Goal: Information Seeking & Learning: Learn about a topic

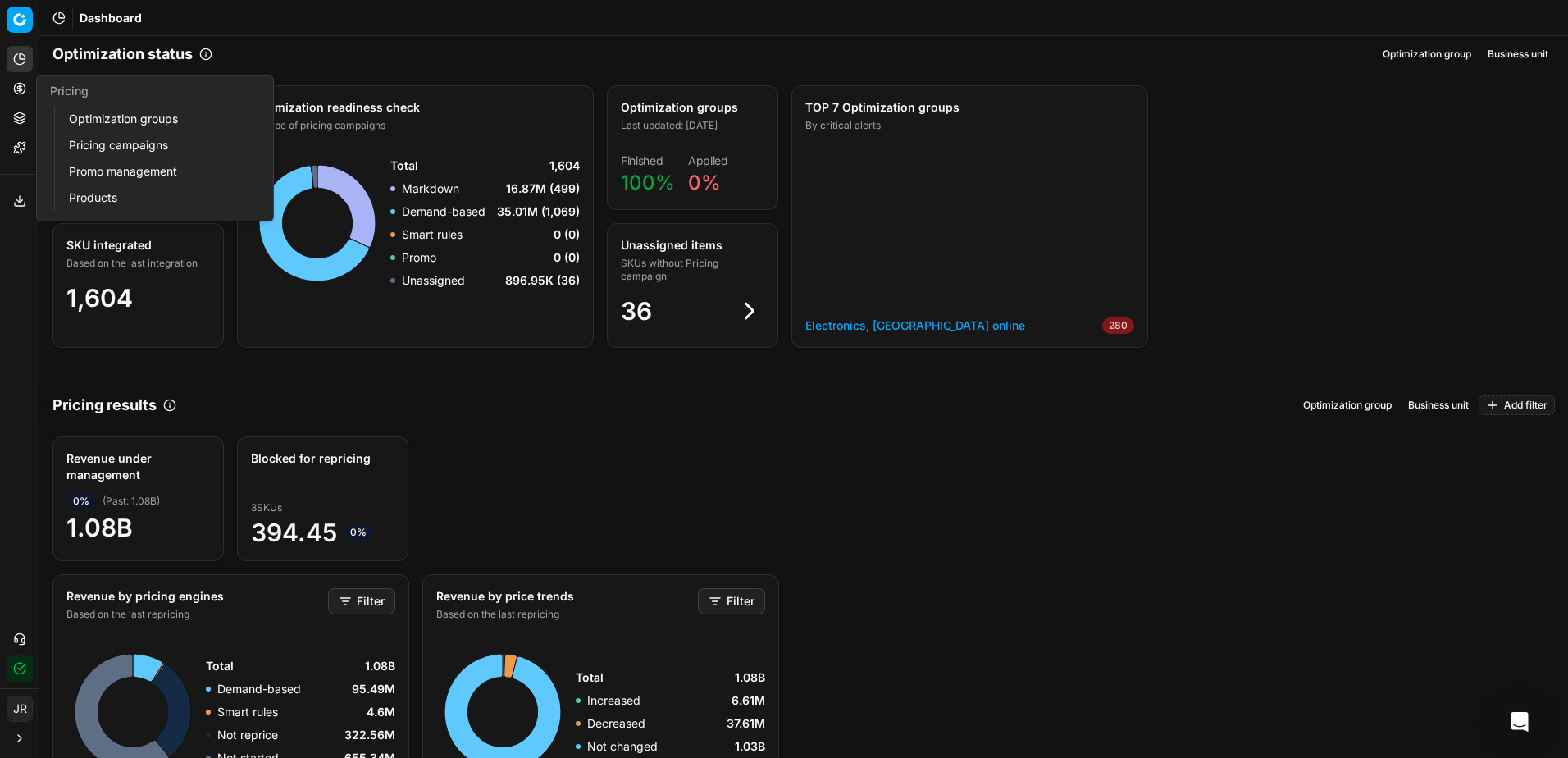
click at [16, 96] on button "Pricing" at bounding box center [19, 88] width 26 height 26
click at [146, 120] on link "Optimization groups" at bounding box center [158, 119] width 191 height 23
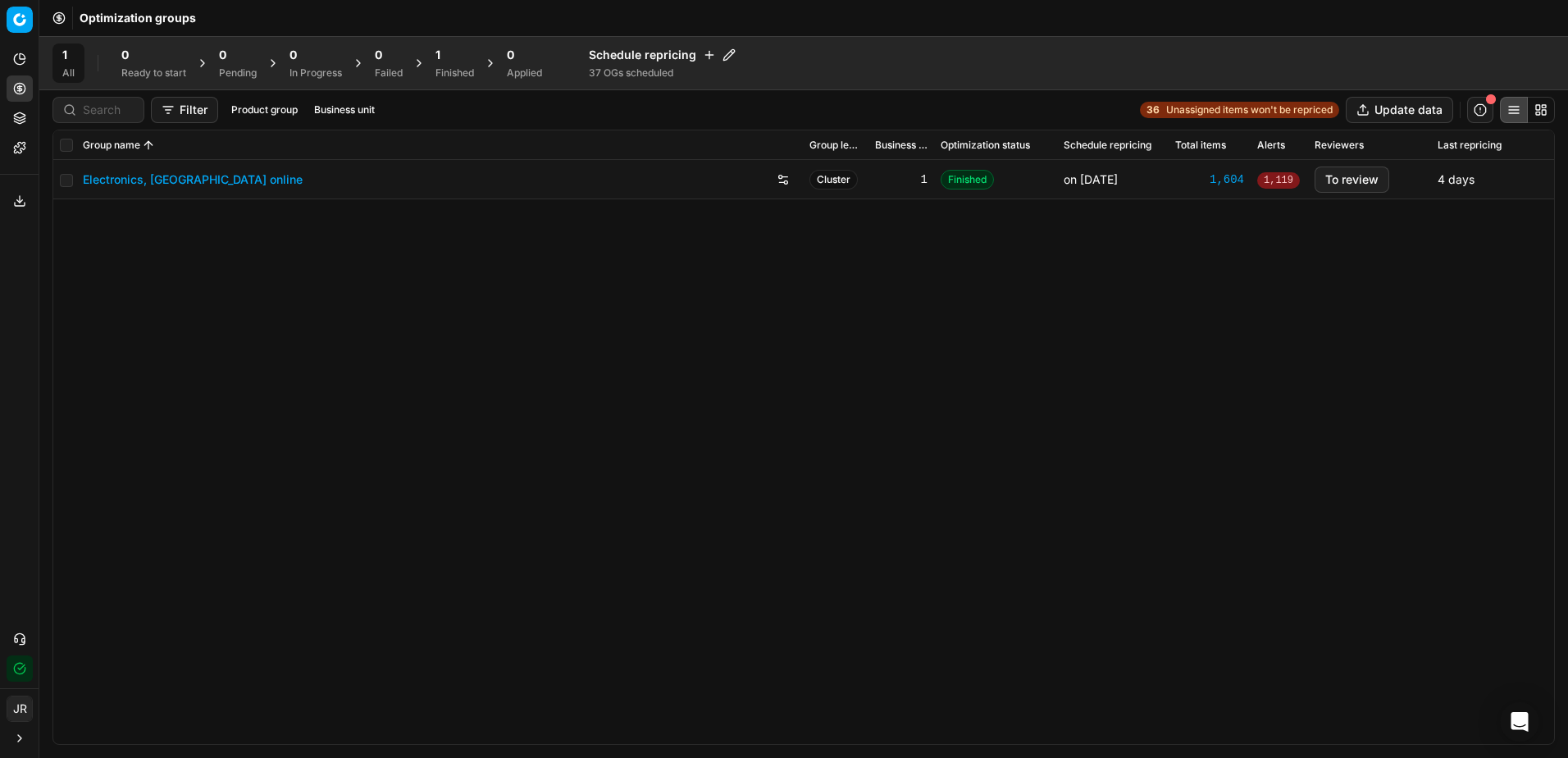
click at [191, 172] on link "Electronics, [GEOGRAPHIC_DATA] online" at bounding box center [192, 180] width 220 height 16
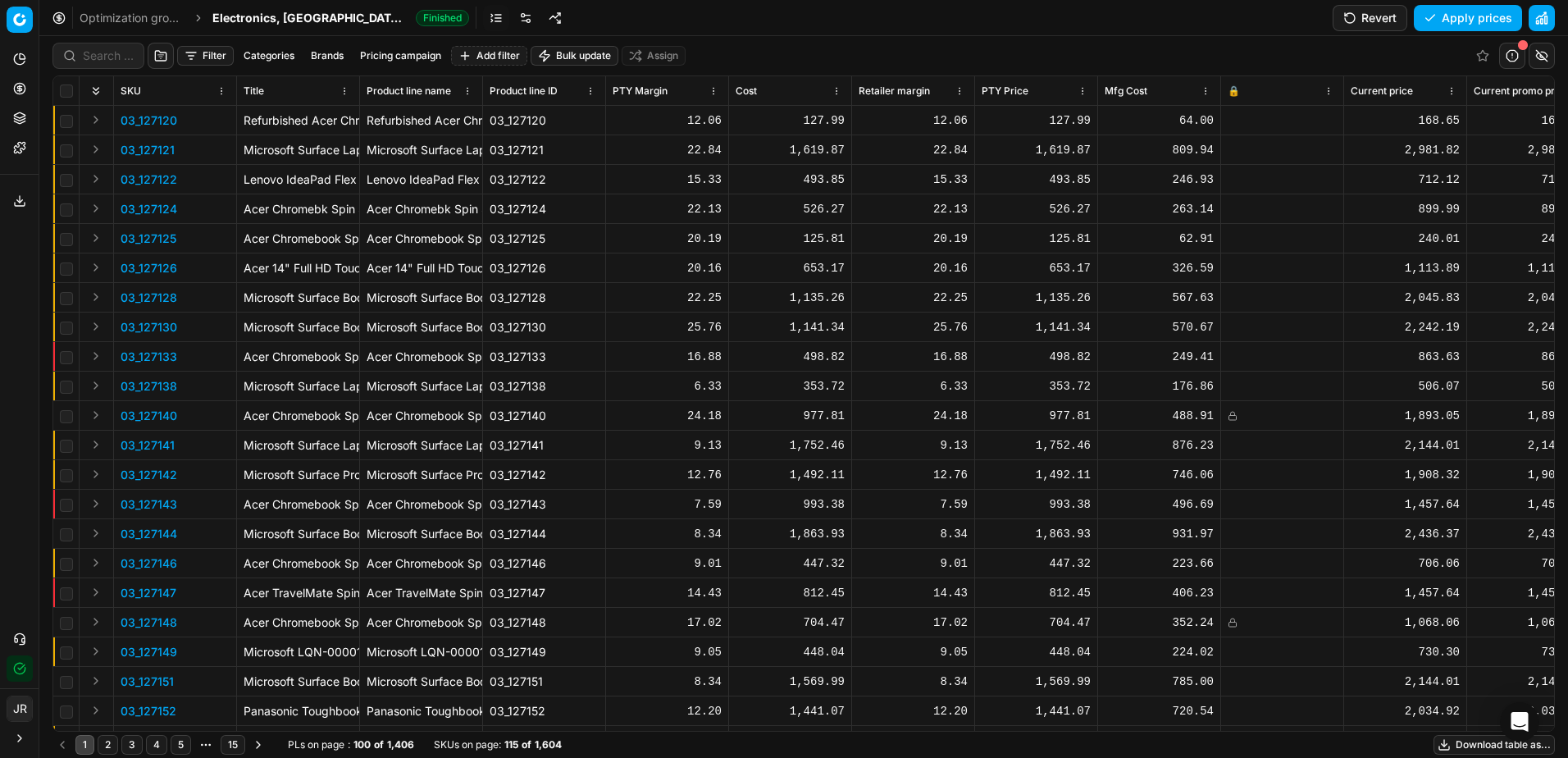
click at [135, 447] on p "03_127141" at bounding box center [147, 445] width 54 height 16
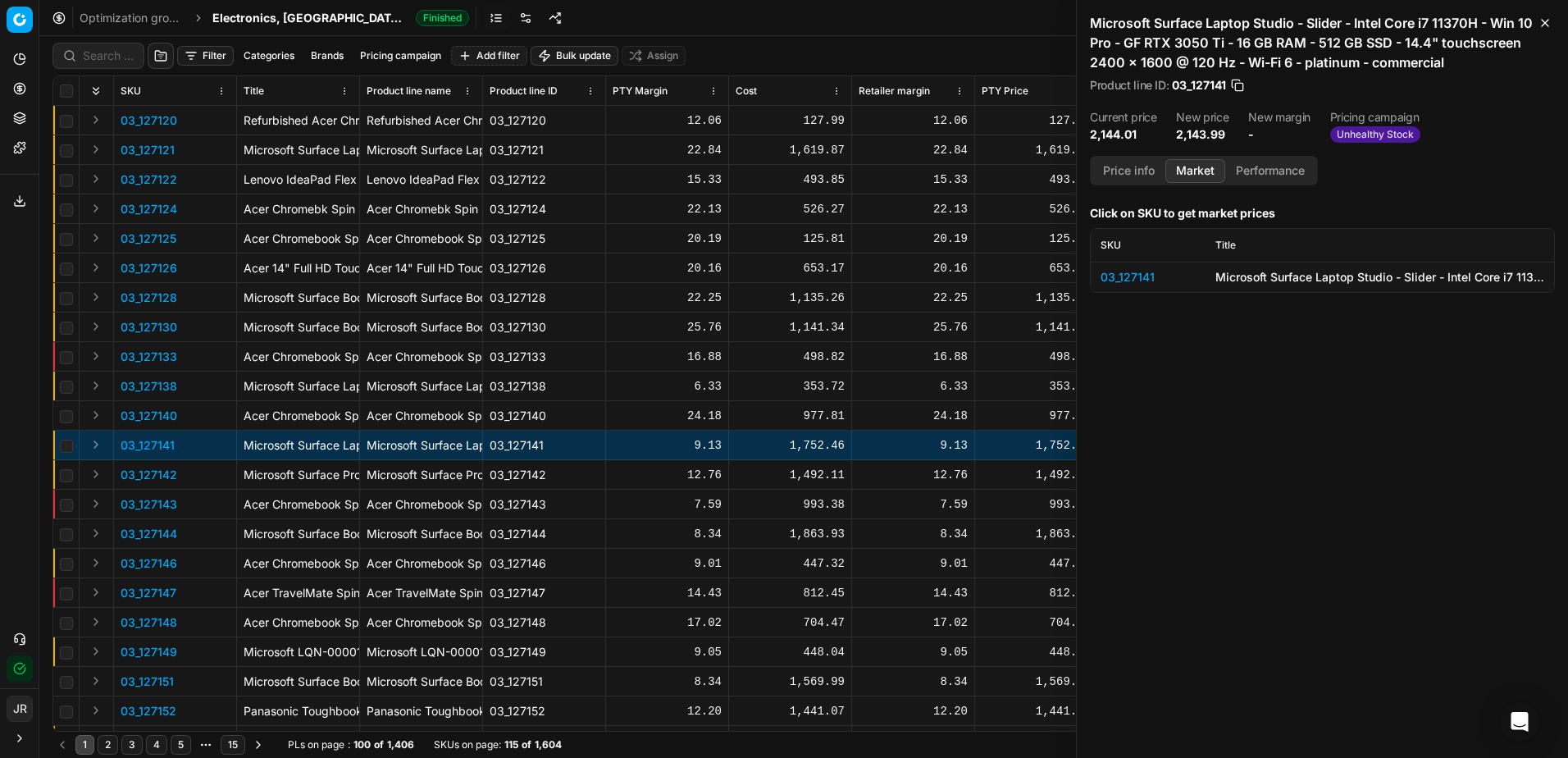
click at [1207, 174] on button "Market" at bounding box center [1195, 171] width 60 height 24
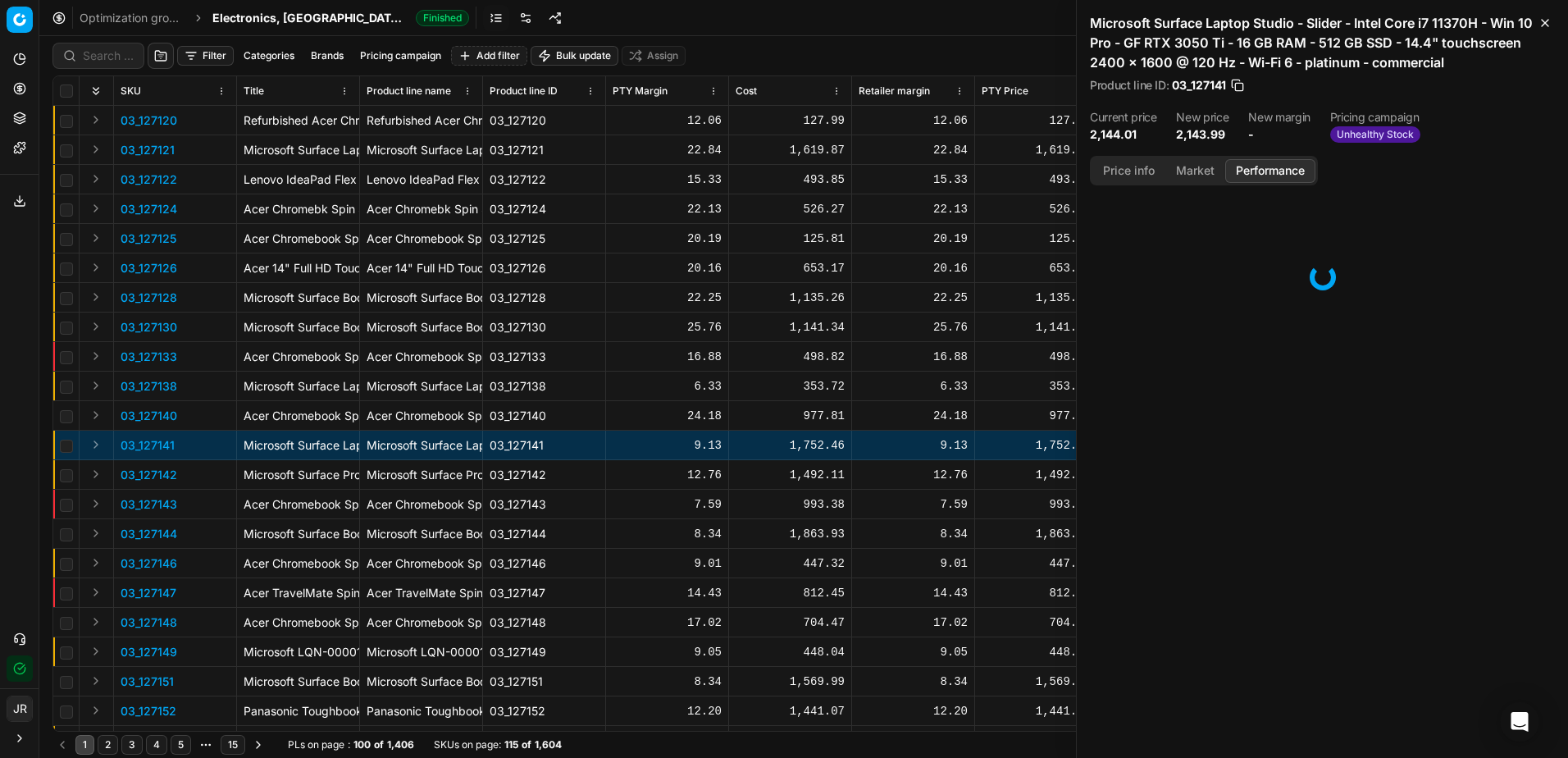
click at [1255, 168] on button "Performance" at bounding box center [1270, 171] width 90 height 24
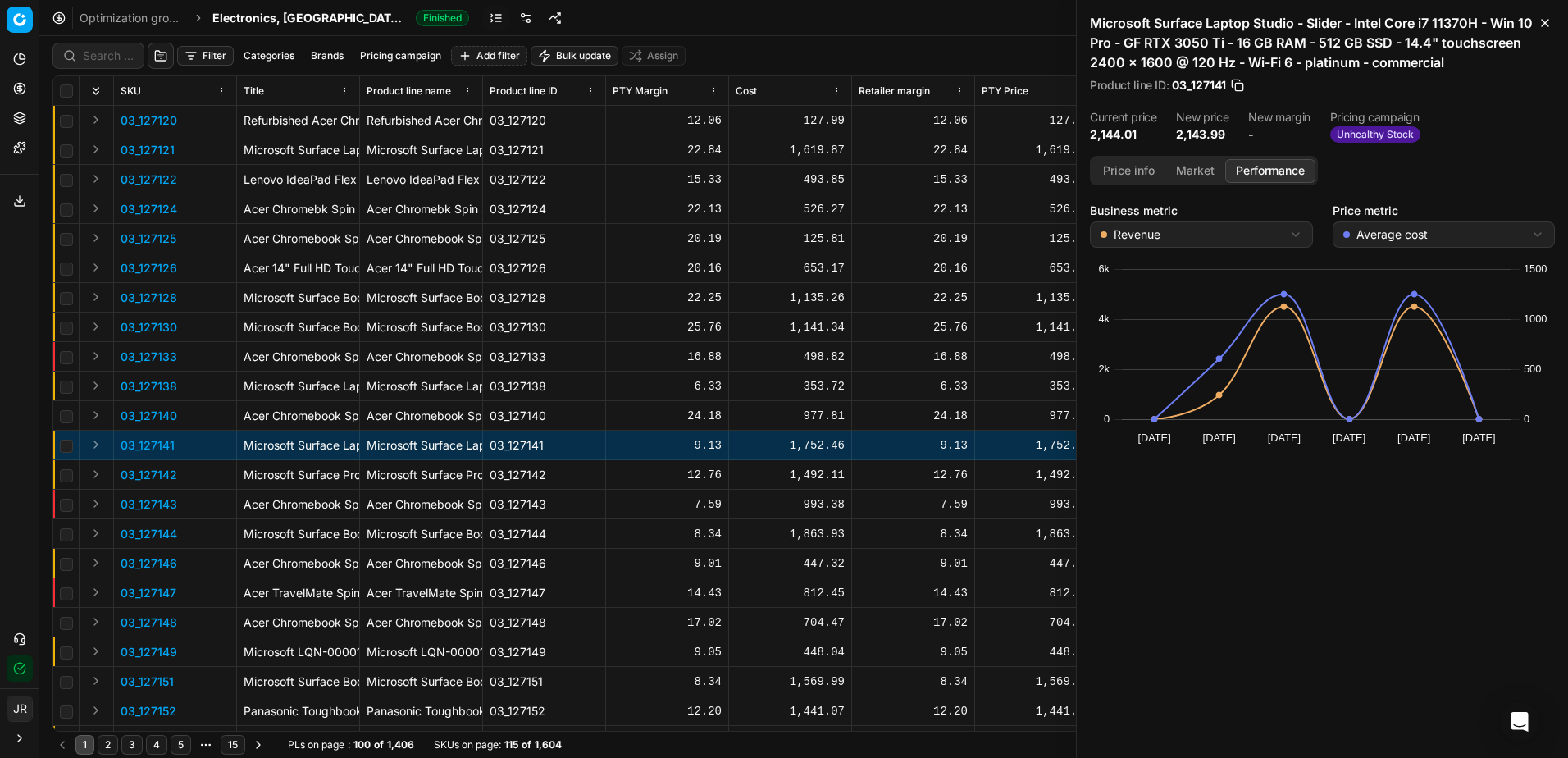
click at [1216, 170] on button "Market" at bounding box center [1195, 171] width 60 height 24
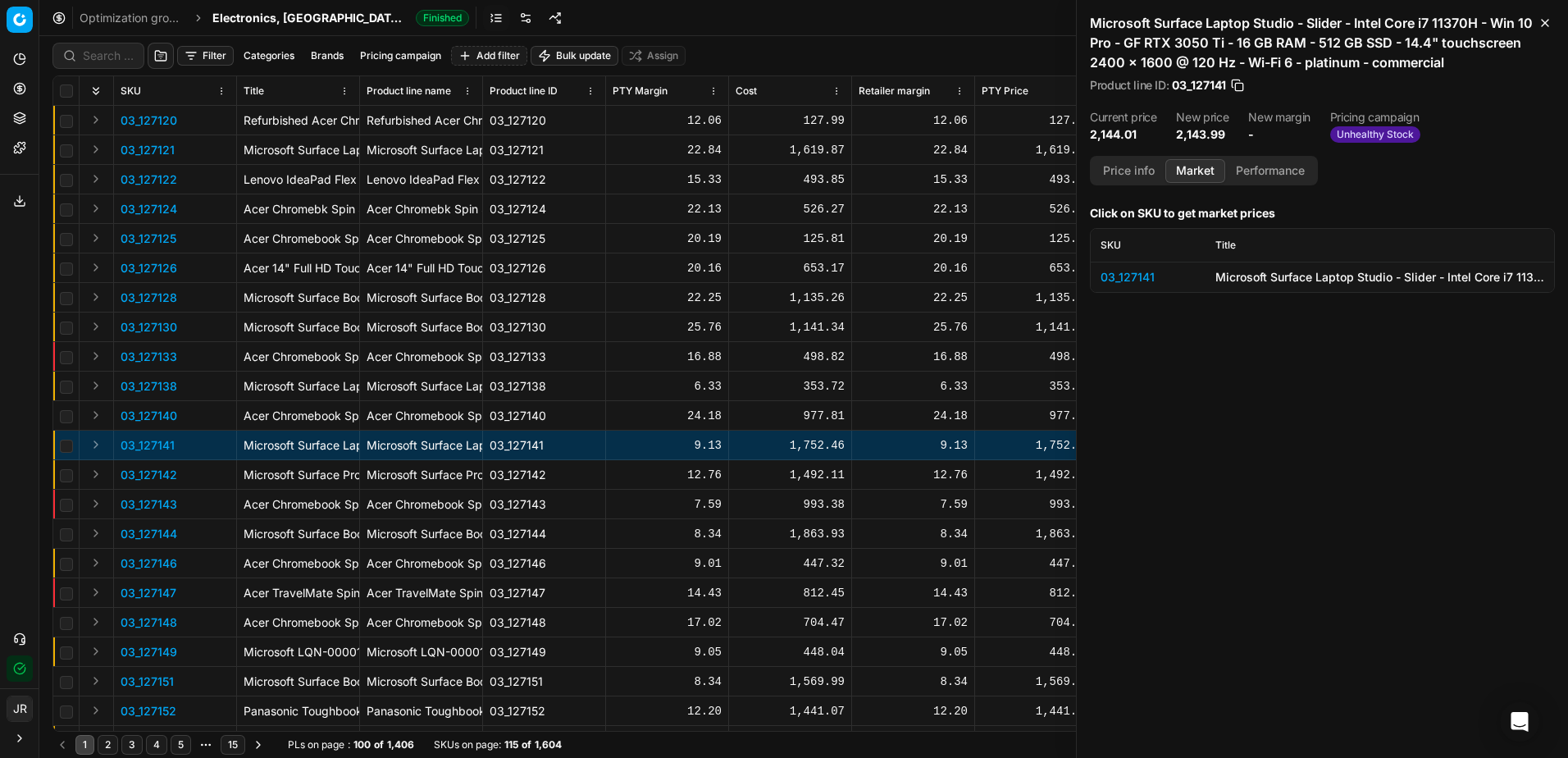
click at [1150, 171] on button "Price info" at bounding box center [1129, 171] width 73 height 24
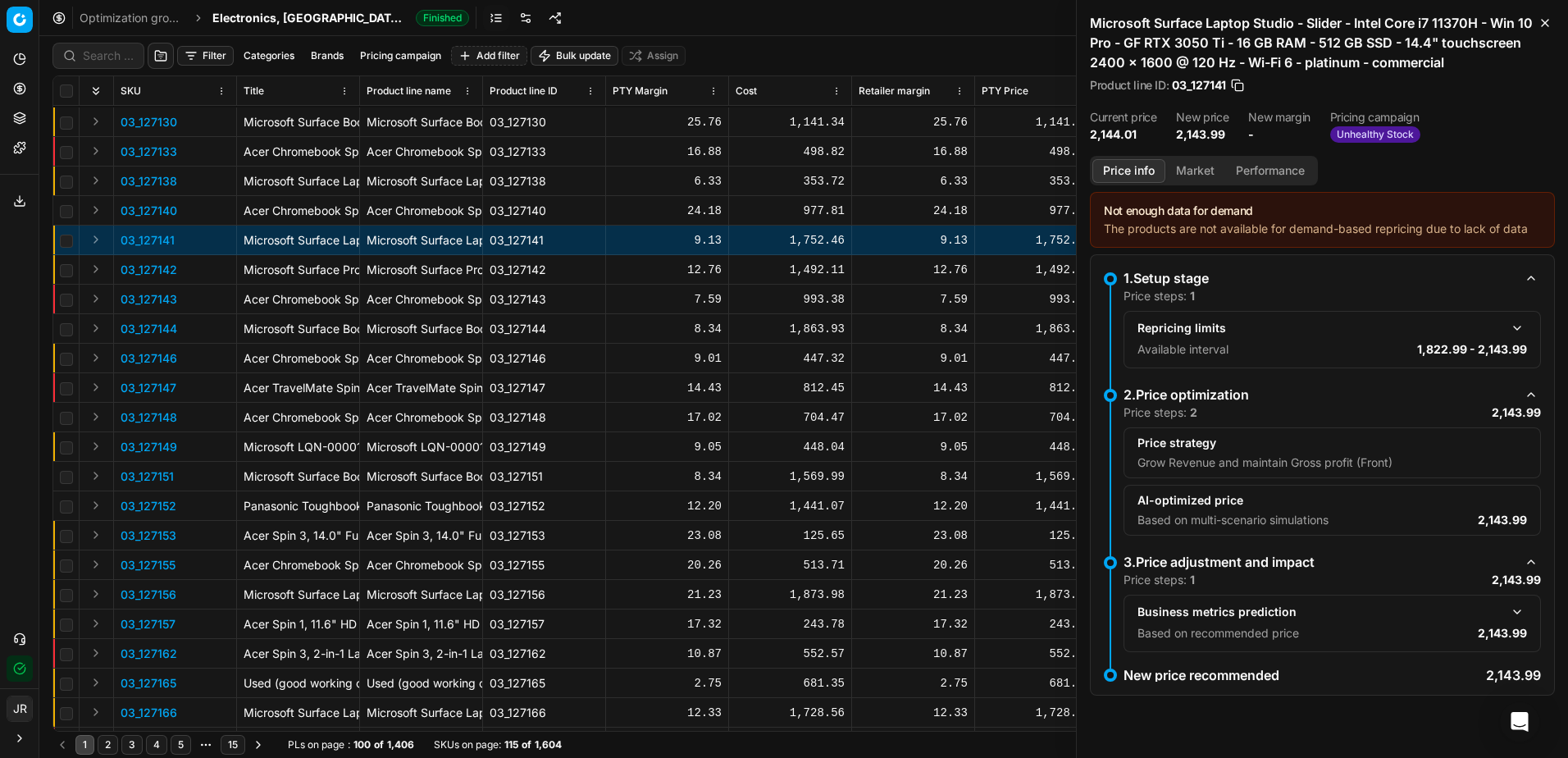
scroll to position [328, 0]
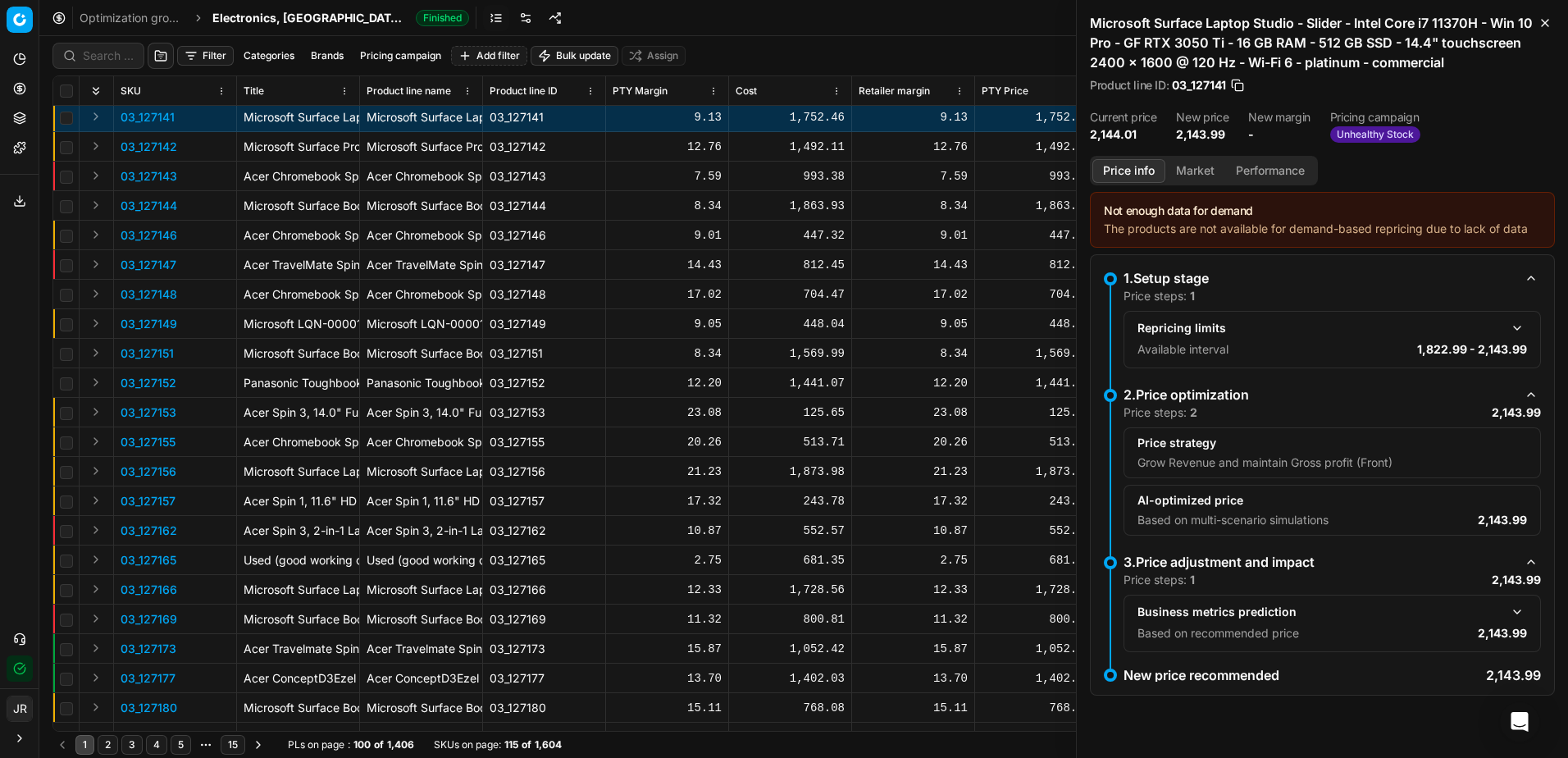
click at [169, 586] on p "03_127166" at bounding box center [149, 590] width 57 height 16
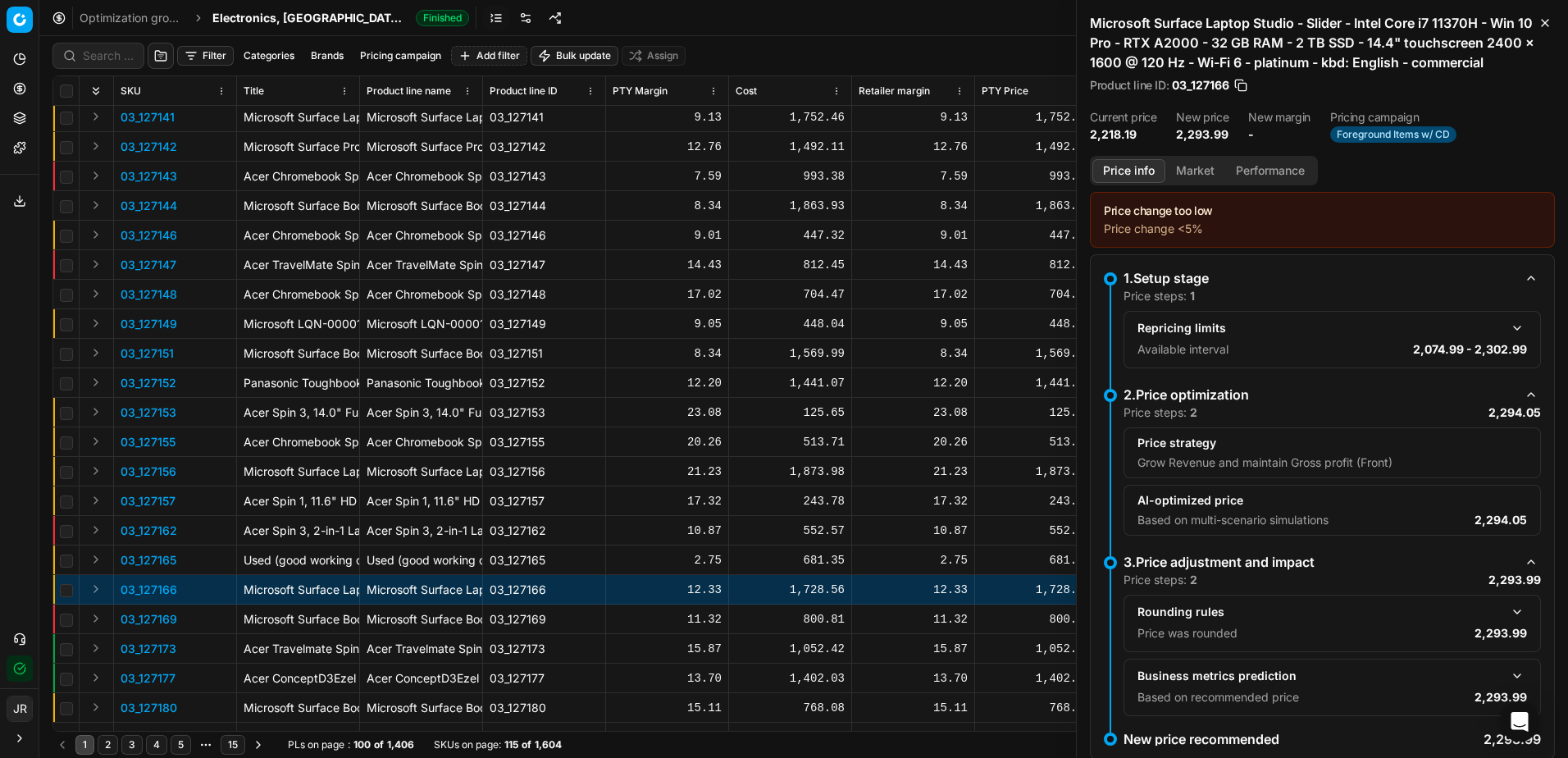
scroll to position [61, 0]
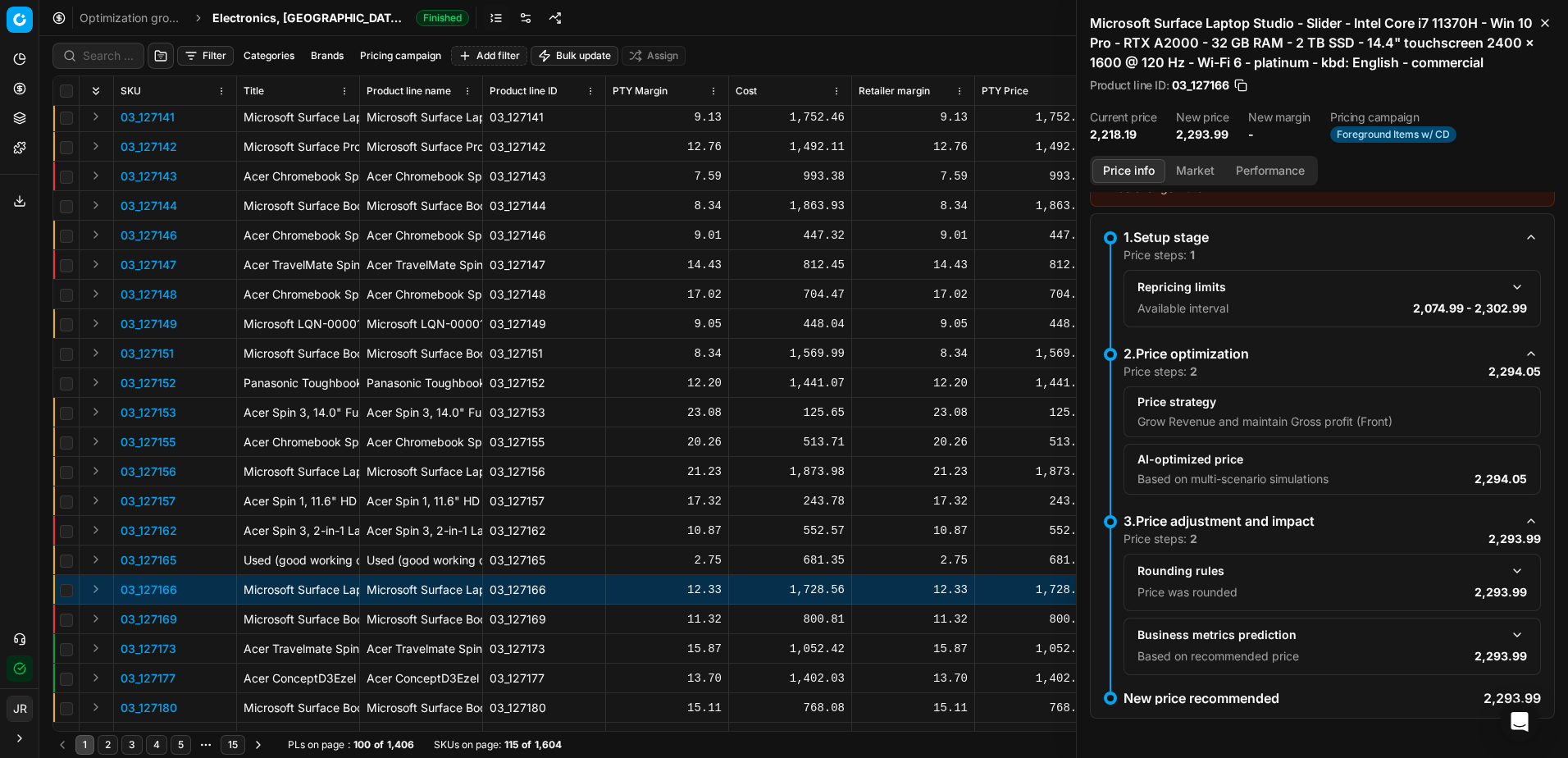
click at [1211, 183] on button "Market" at bounding box center [1195, 171] width 60 height 24
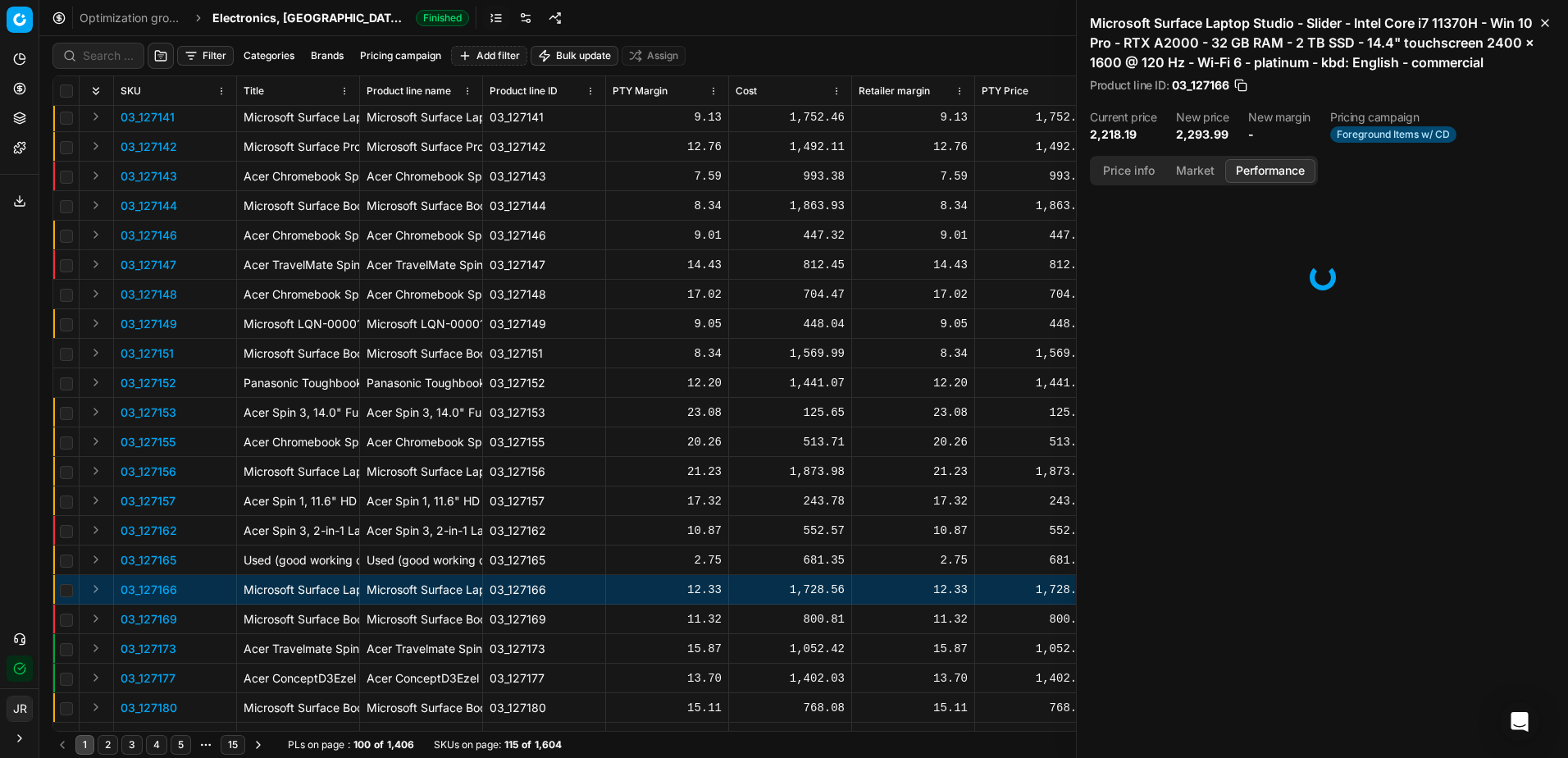
click at [1258, 183] on button "Performance" at bounding box center [1270, 171] width 90 height 24
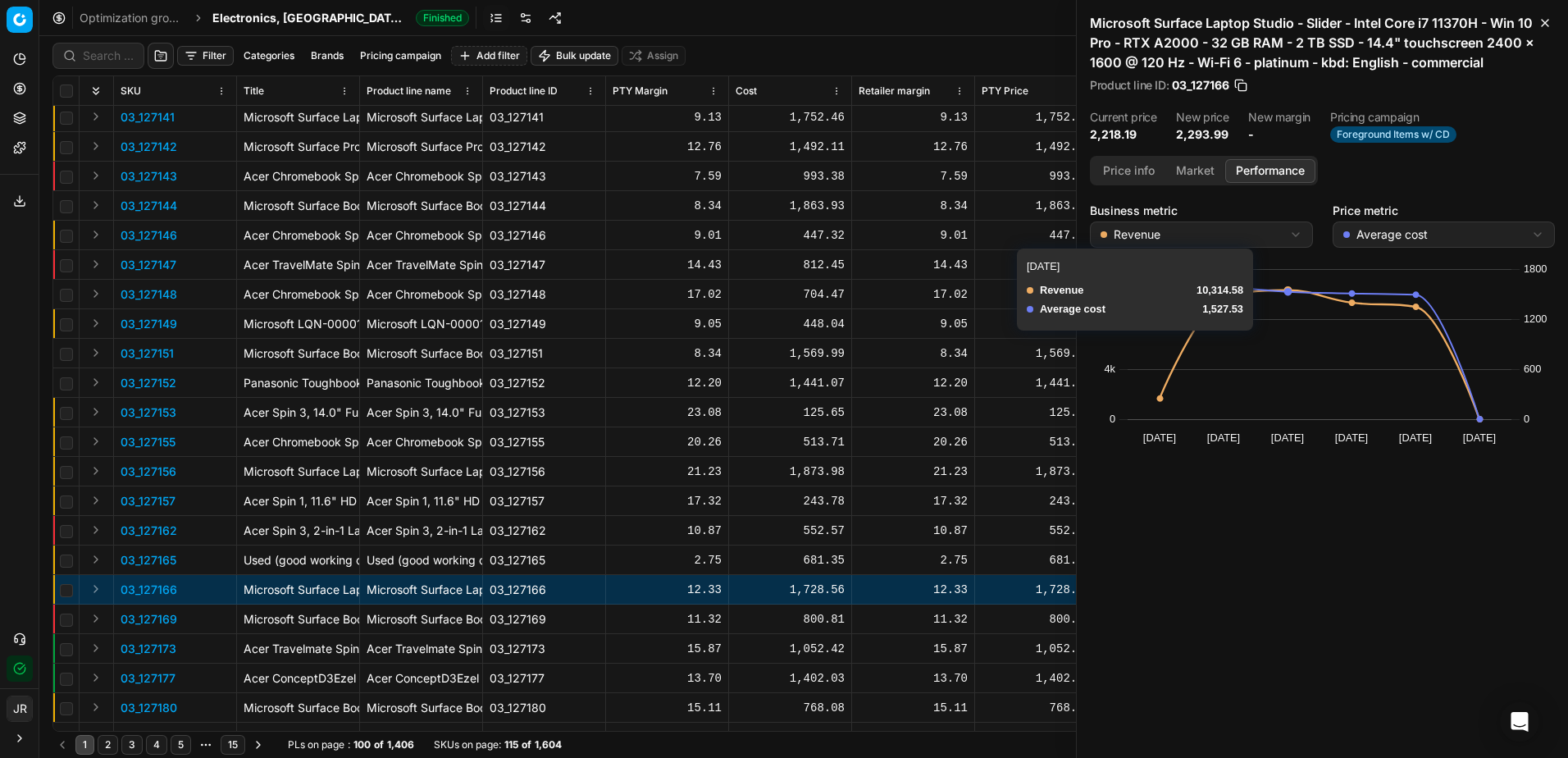
click at [1293, 249] on html "Pricing platform Analytics Pricing Product portfolio Templates Export service 0…" at bounding box center [784, 379] width 1568 height 758
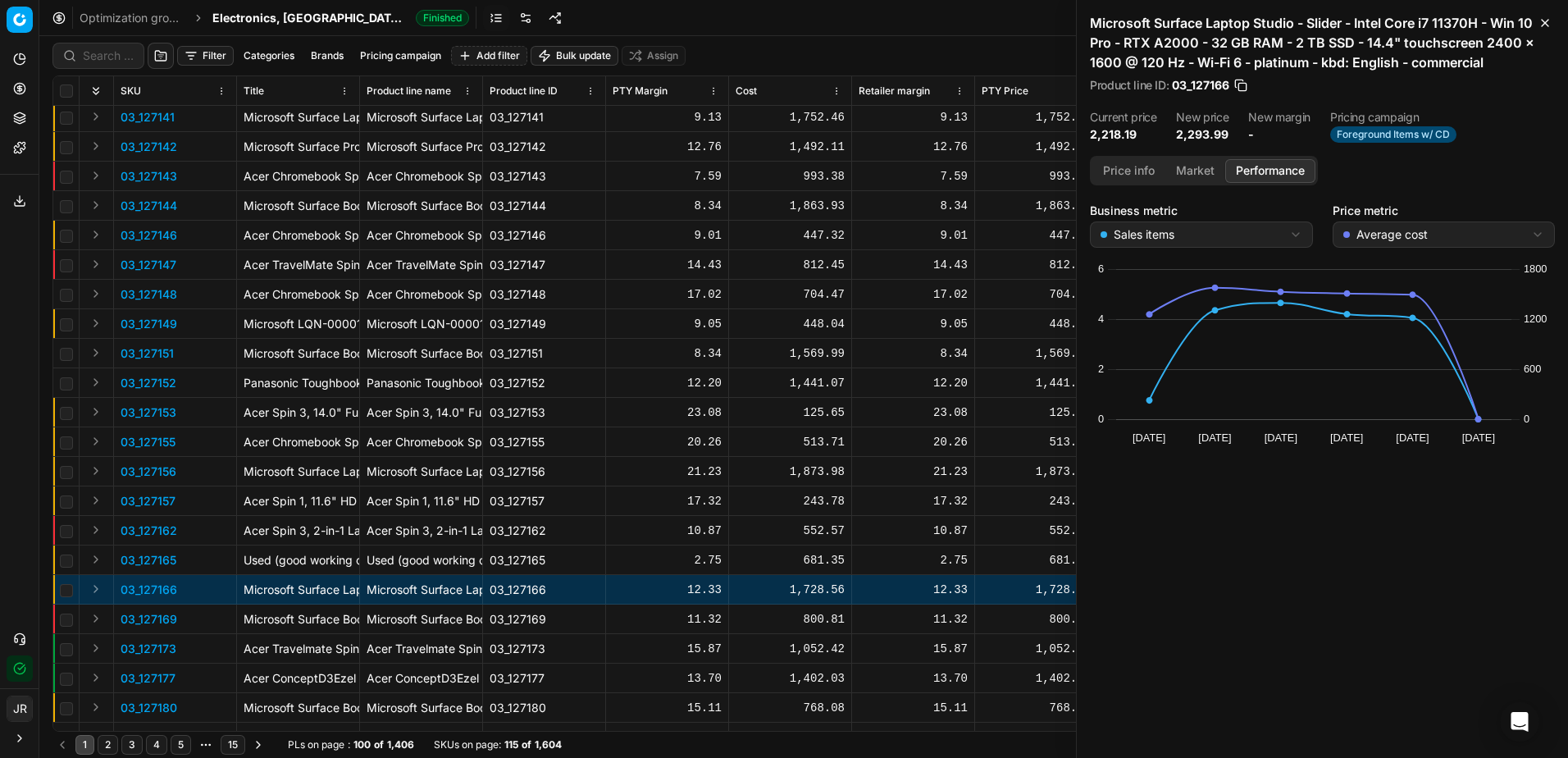
click at [1419, 236] on div "Price metric Average cost" at bounding box center [1444, 226] width 223 height 43
click at [1418, 248] on html "Pricing platform Analytics Pricing Product portfolio Templates Export service 0…" at bounding box center [784, 379] width 1568 height 758
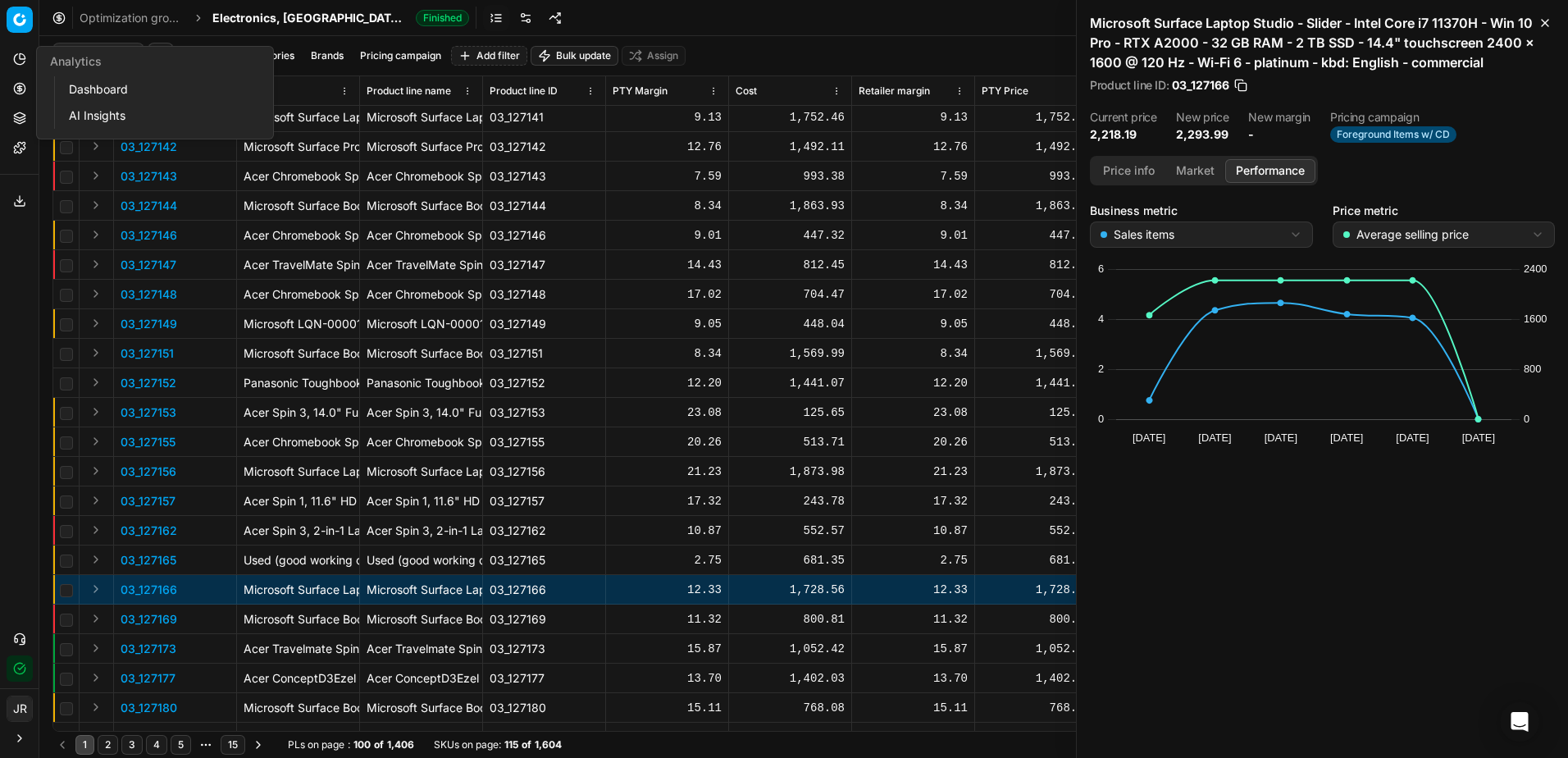
click at [91, 97] on link "Dashboard" at bounding box center [158, 88] width 191 height 23
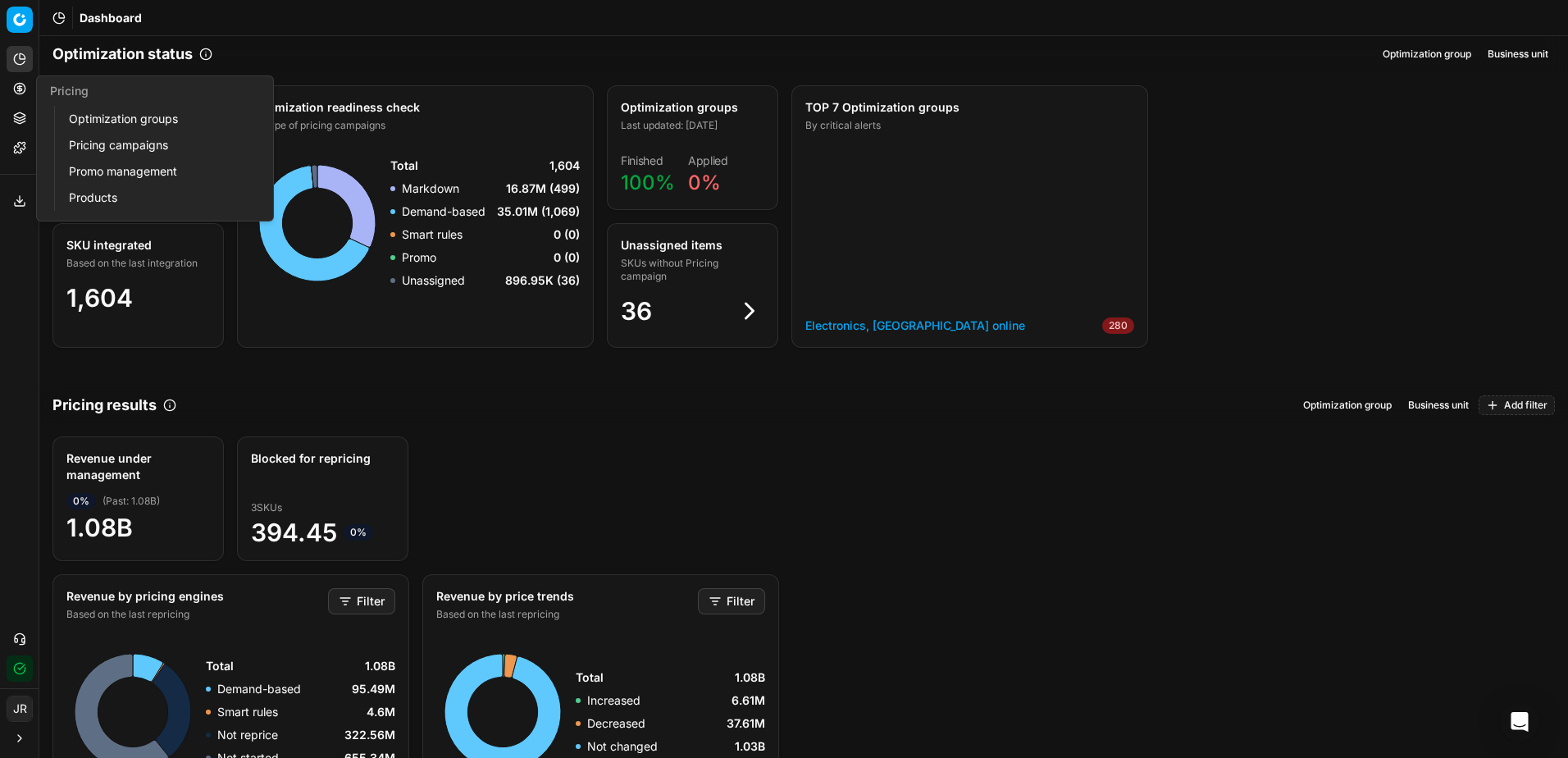
click at [21, 94] on circle at bounding box center [19, 88] width 11 height 11
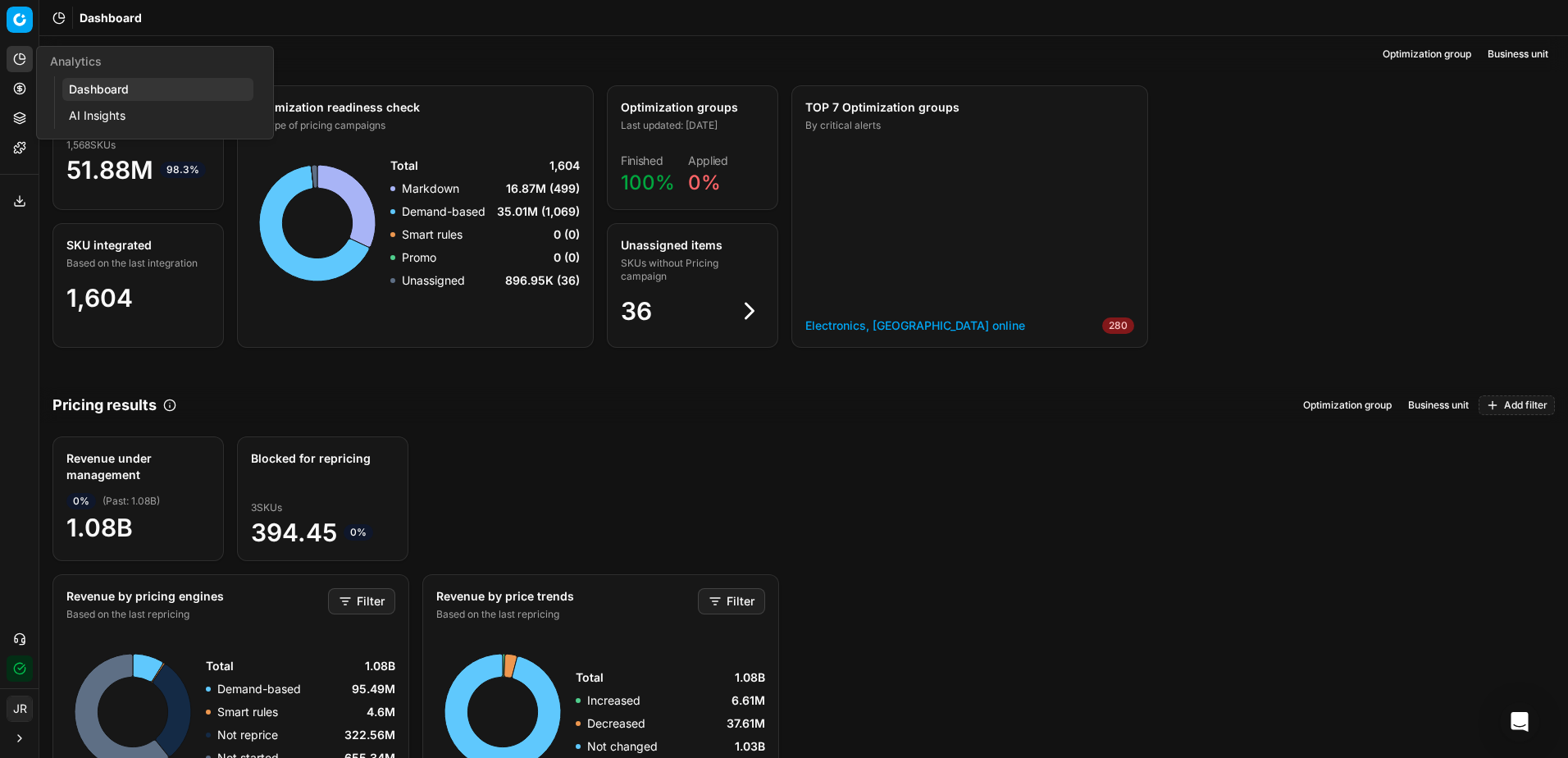
click at [21, 57] on icon at bounding box center [19, 59] width 13 height 13
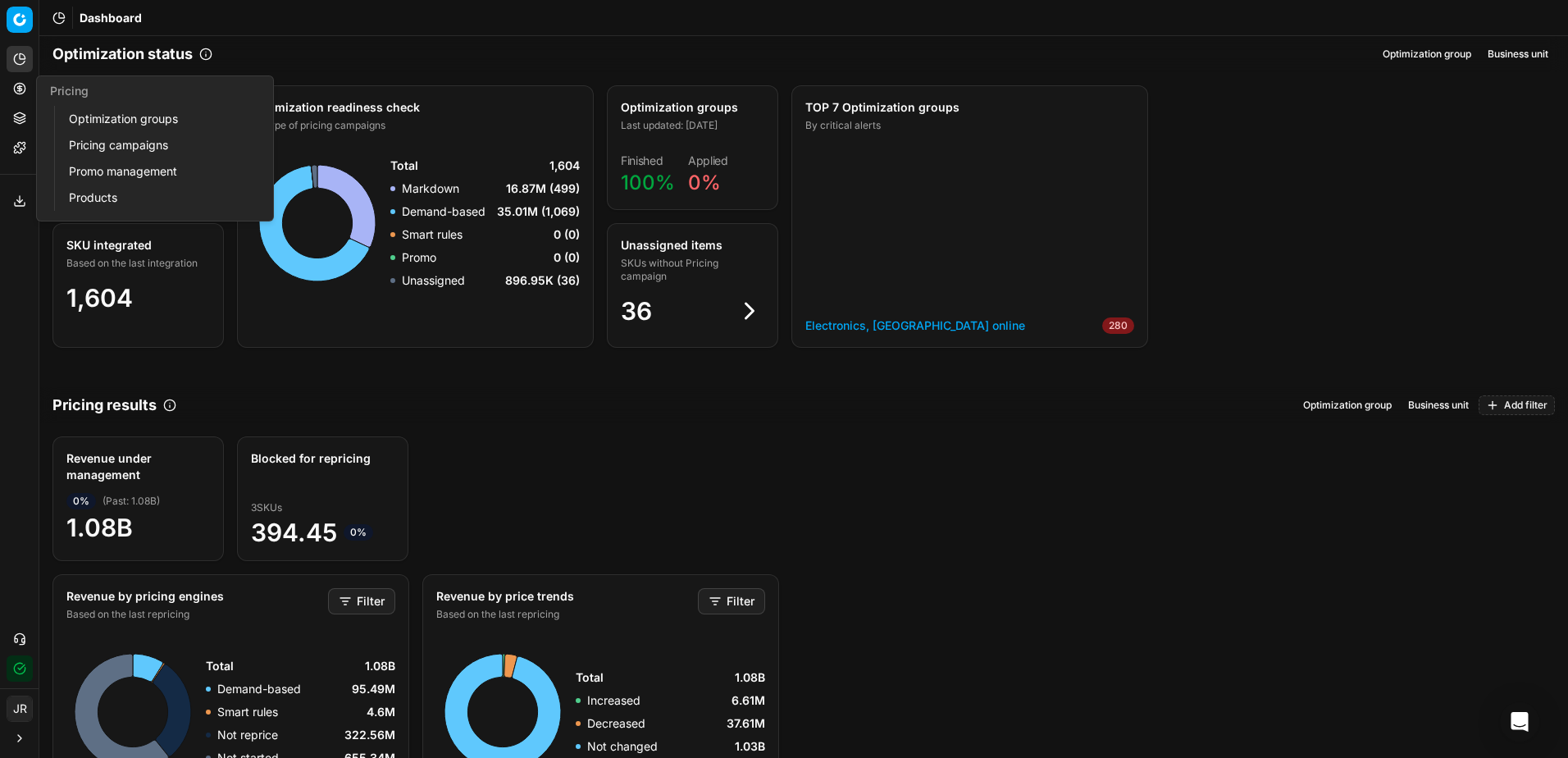
click at [101, 112] on link "Optimization groups" at bounding box center [158, 119] width 191 height 23
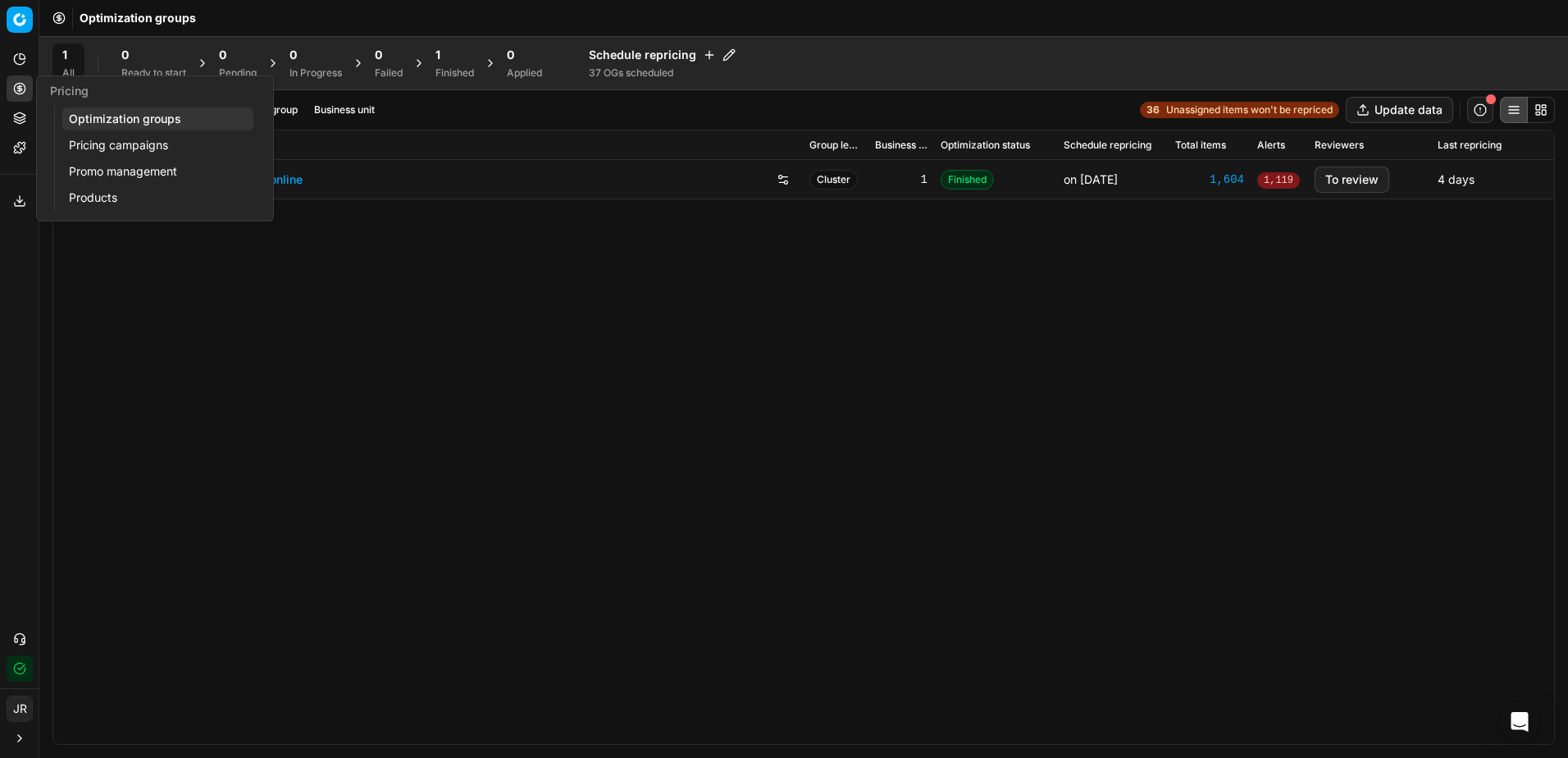
click at [139, 153] on link "Pricing campaigns" at bounding box center [158, 145] width 191 height 23
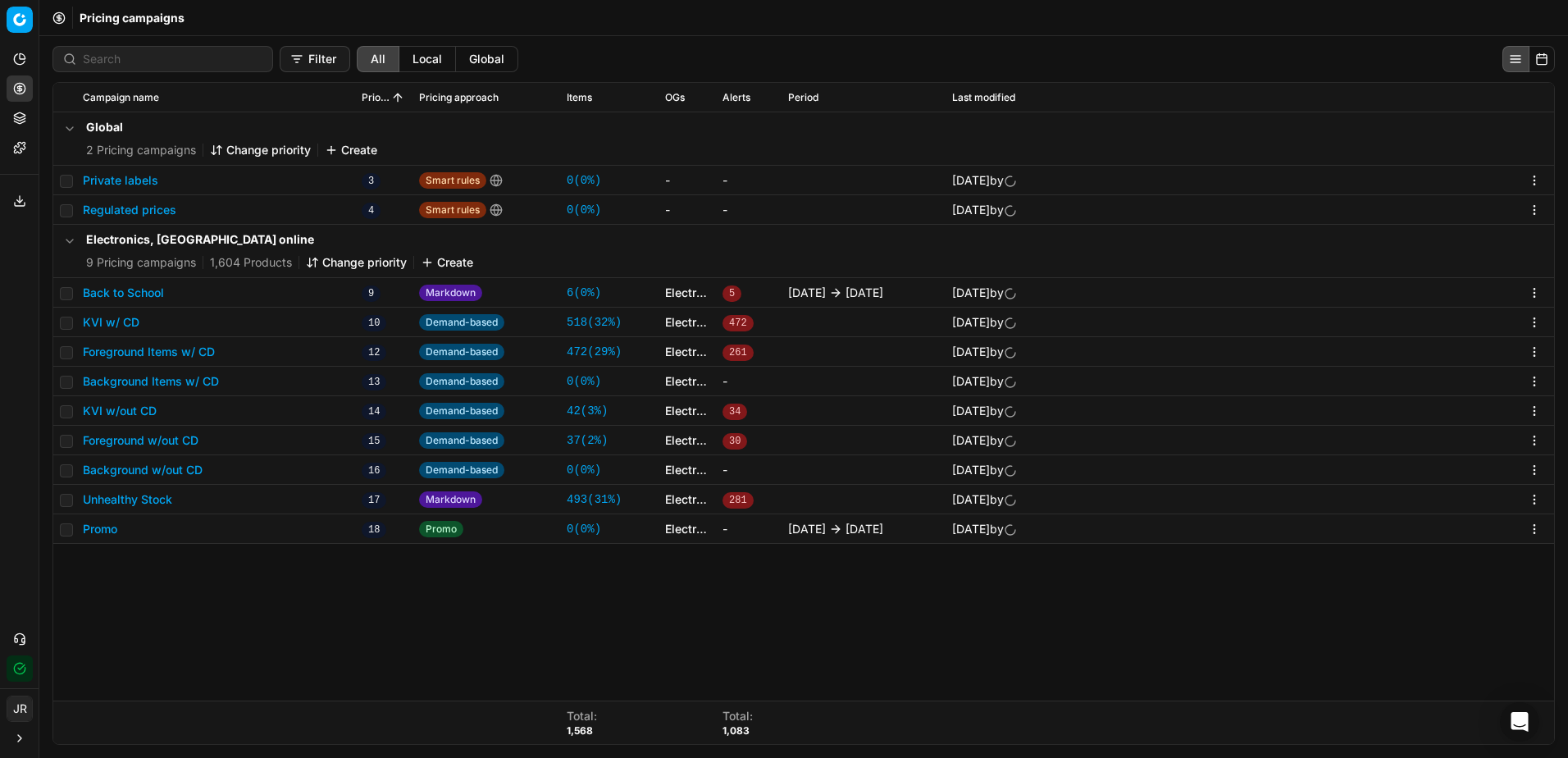
click at [119, 494] on button "Unhealthy Stock" at bounding box center [128, 500] width 89 height 16
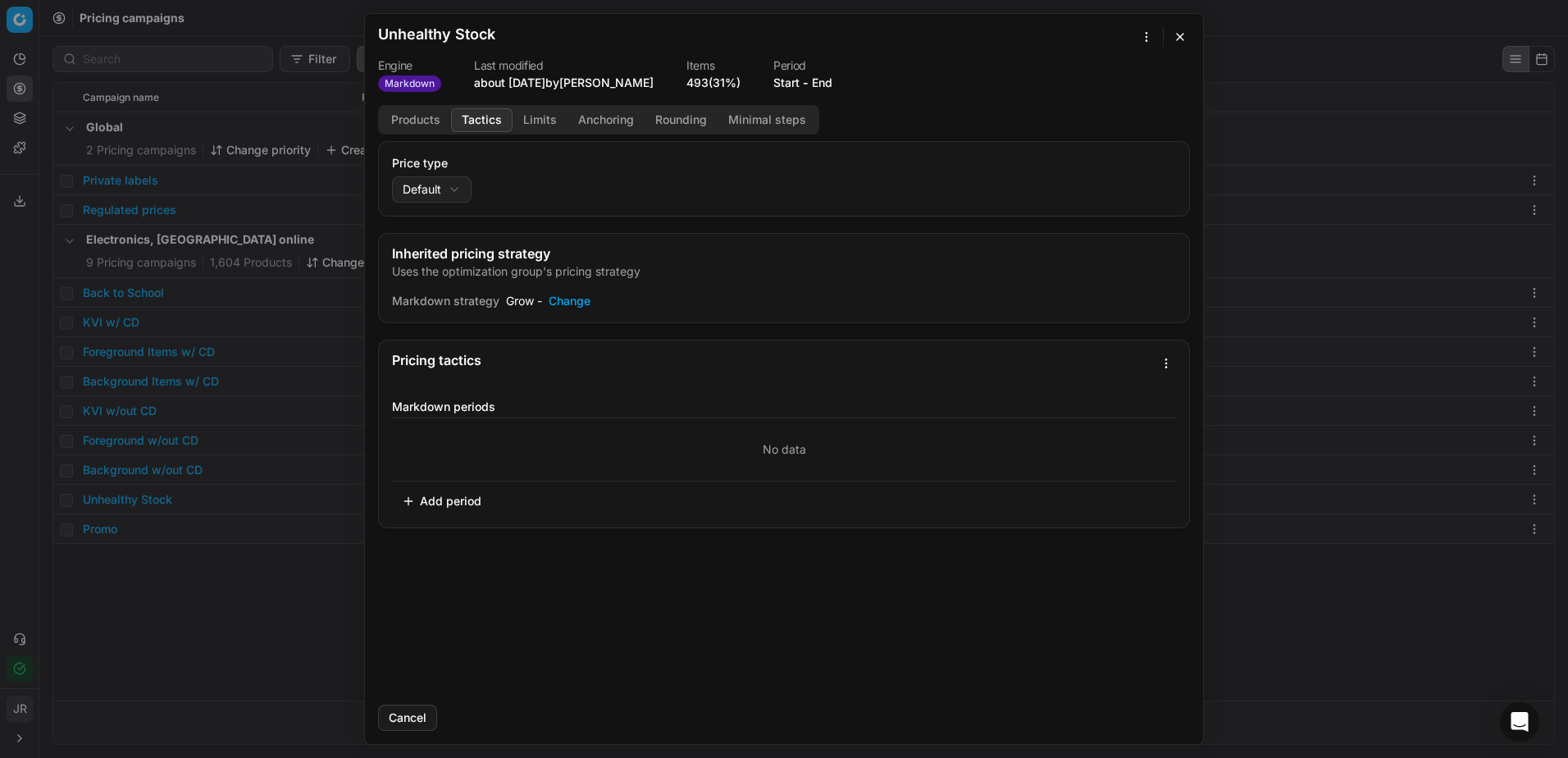
click at [480, 118] on button "Tactics" at bounding box center [481, 120] width 61 height 24
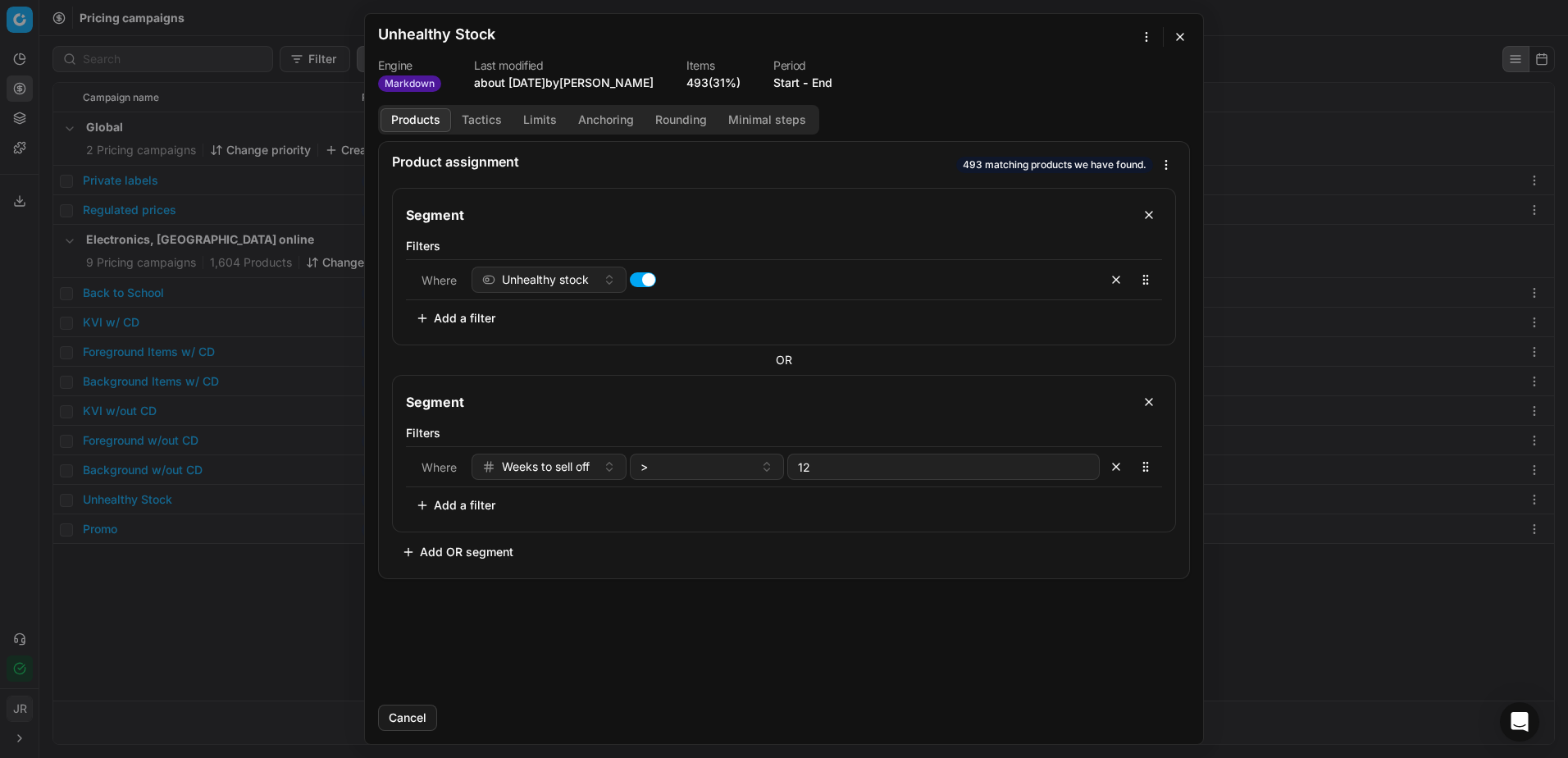
click at [442, 115] on button "Products" at bounding box center [415, 120] width 70 height 24
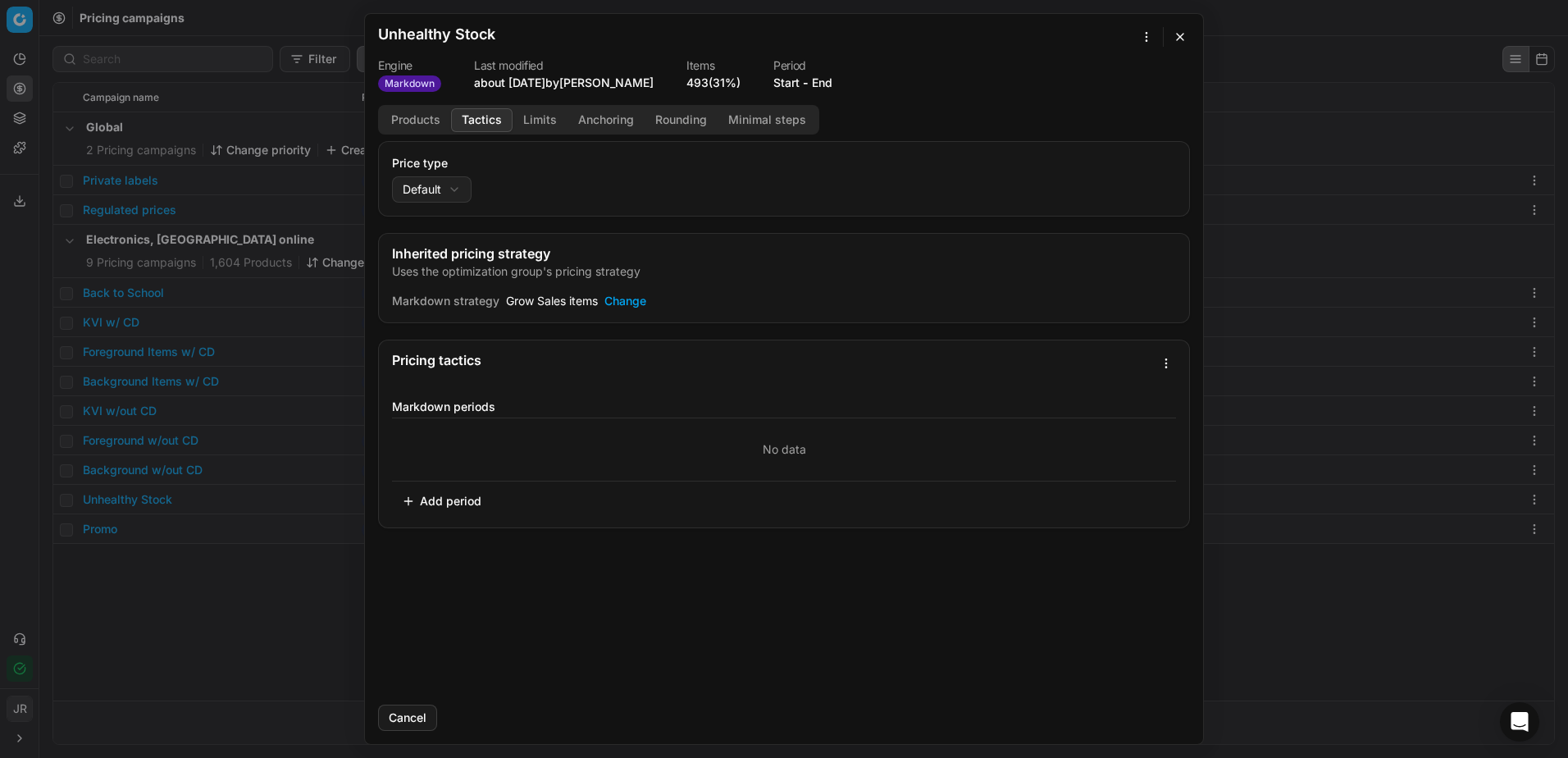
click at [471, 117] on button "Tactics" at bounding box center [481, 120] width 61 height 24
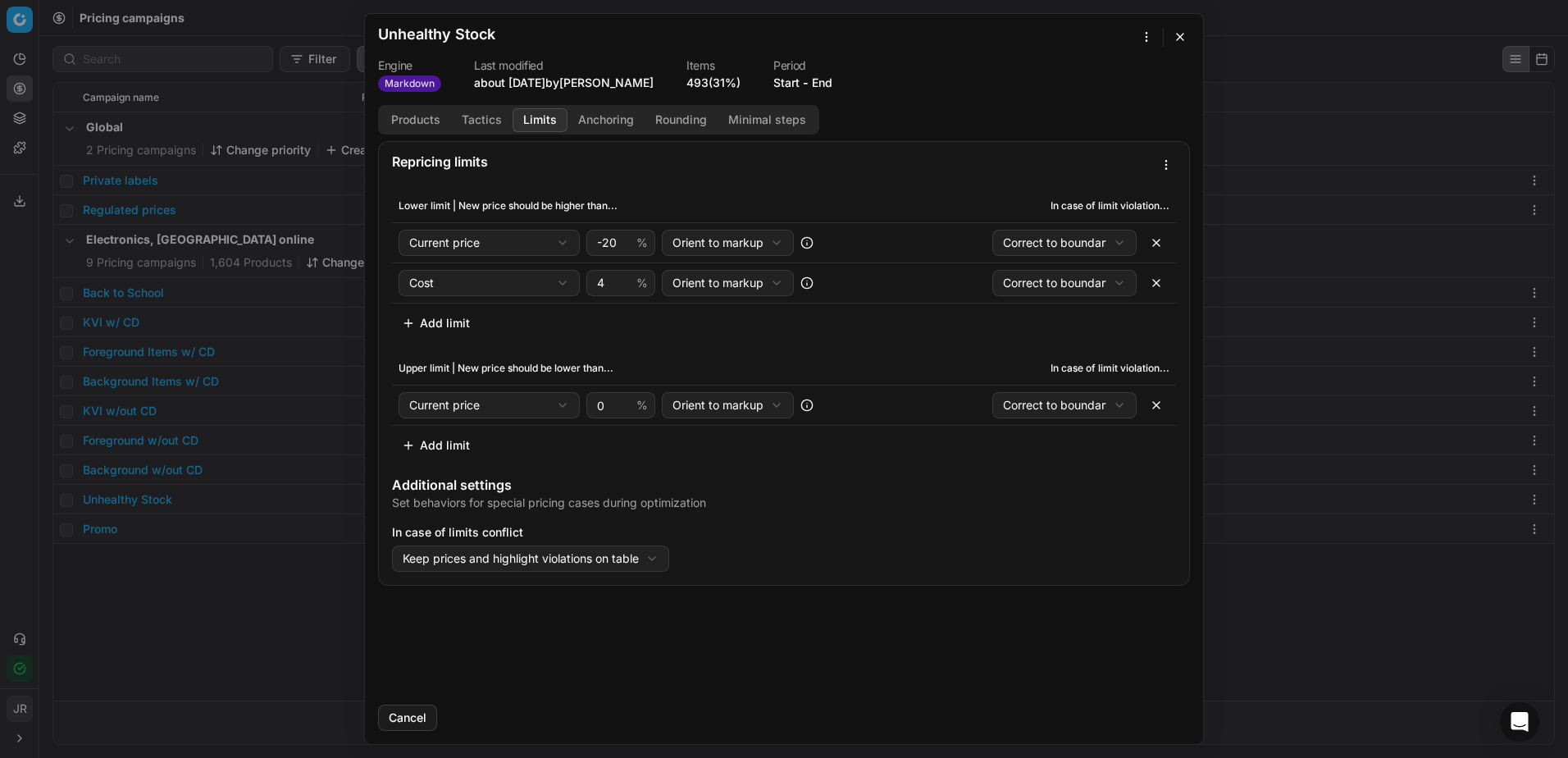
click at [552, 114] on button "Limits" at bounding box center [540, 120] width 55 height 24
click at [629, 119] on button "Anchoring" at bounding box center [605, 120] width 77 height 24
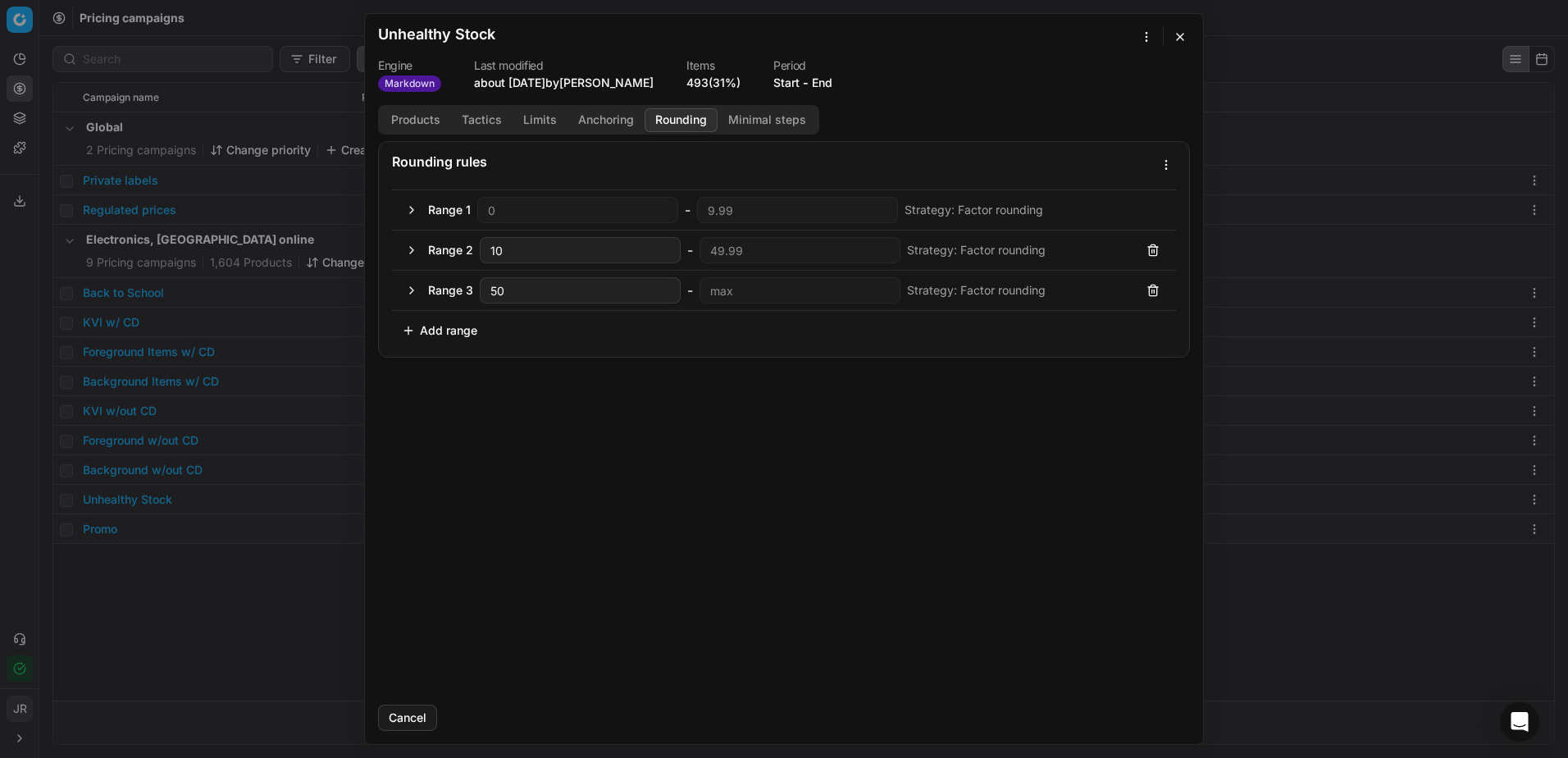
click at [686, 110] on button "Rounding" at bounding box center [681, 120] width 73 height 24
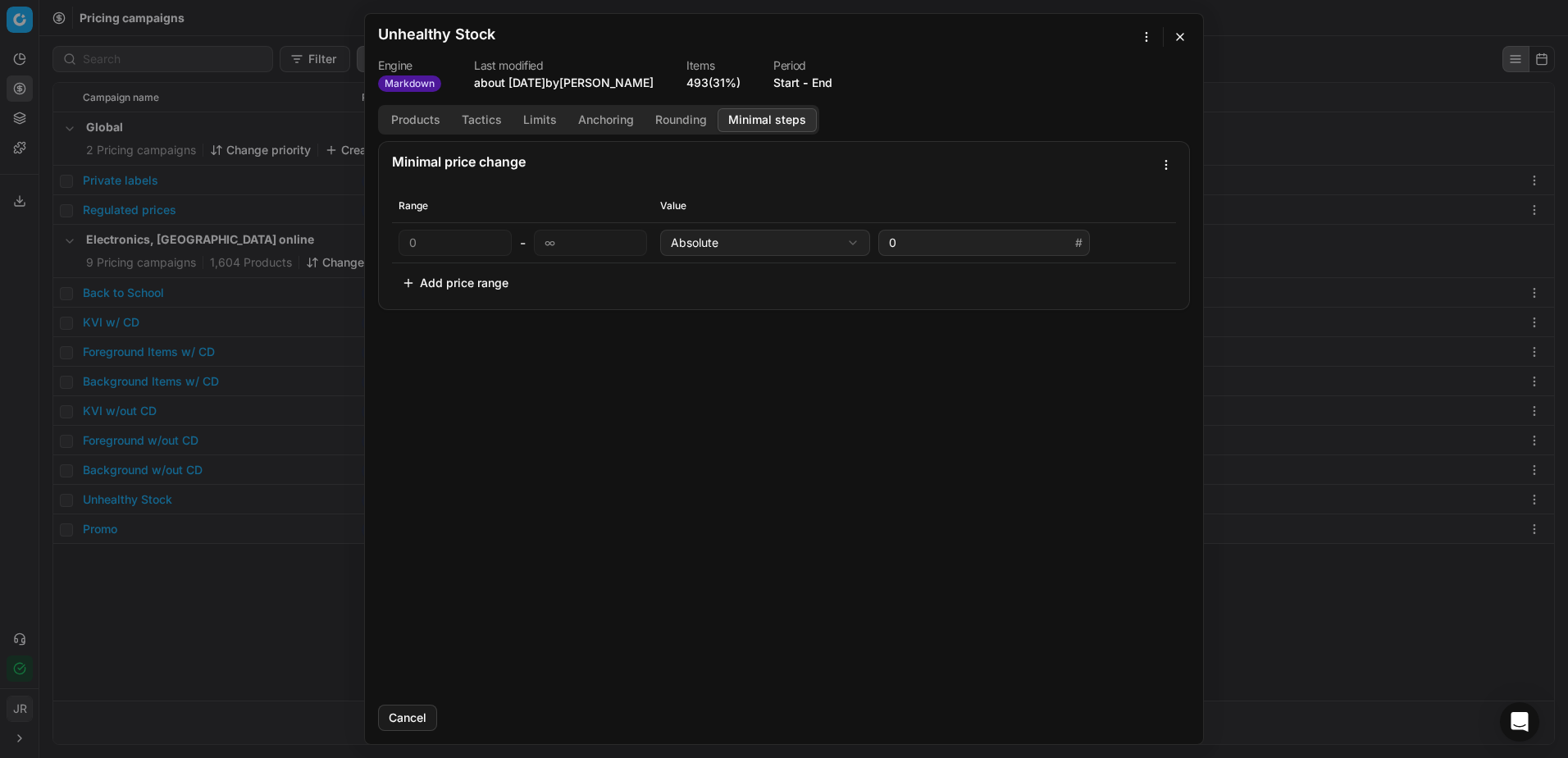
click at [758, 125] on button "Minimal steps" at bounding box center [767, 120] width 99 height 24
click at [1180, 39] on button "button" at bounding box center [1180, 37] width 20 height 20
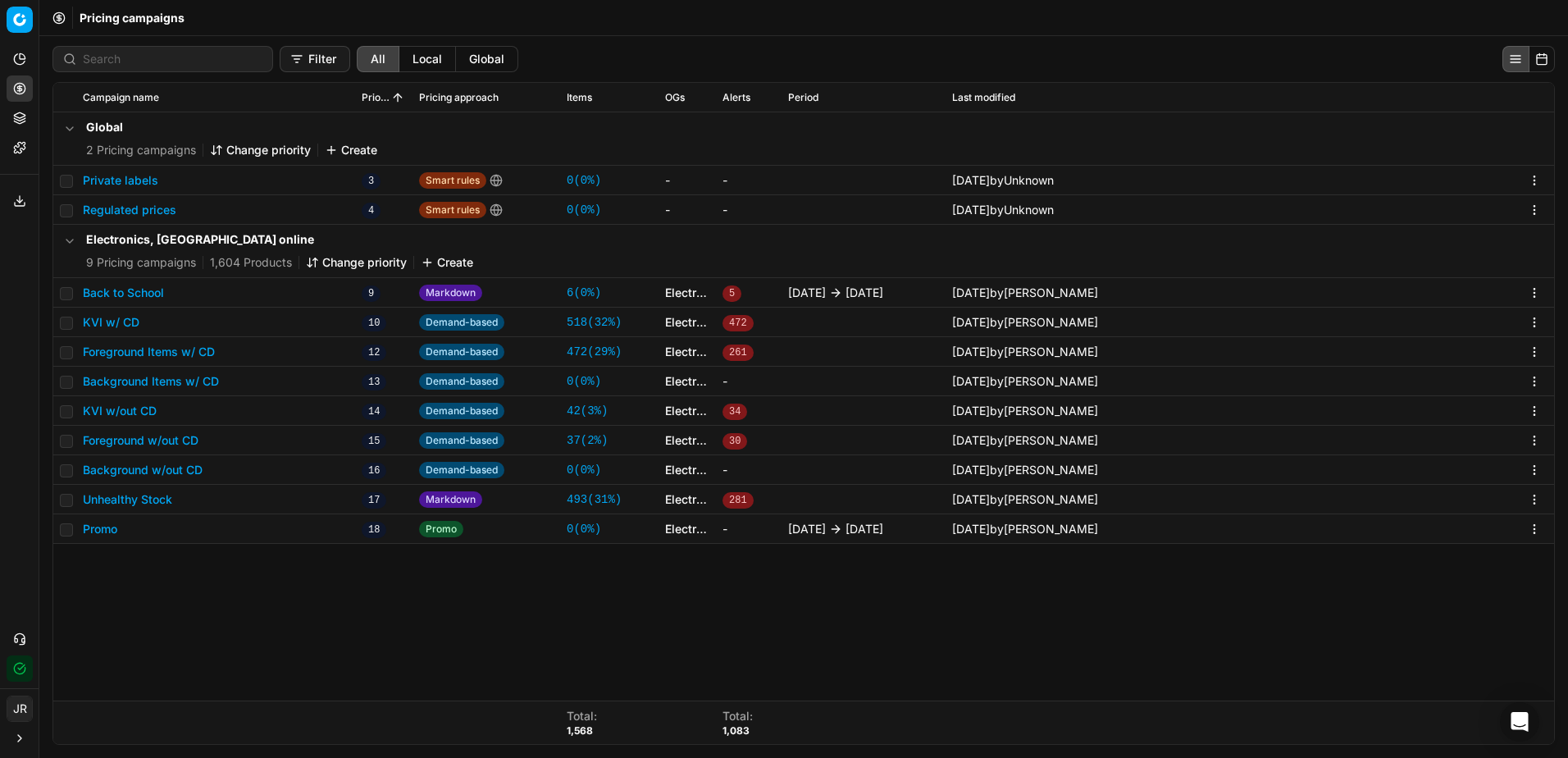
click at [20, 23] on html "Pricing platform Analytics Pricing Product portfolio Templates Export service 0…" at bounding box center [784, 379] width 1568 height 758
click at [671, 32] on html "Pricing platform Analytics Pricing Product portfolio Templates Export service 0…" at bounding box center [784, 379] width 1568 height 758
click at [21, 54] on icon at bounding box center [23, 56] width 5 height 5
click at [88, 83] on link "Dashboard" at bounding box center [158, 88] width 191 height 23
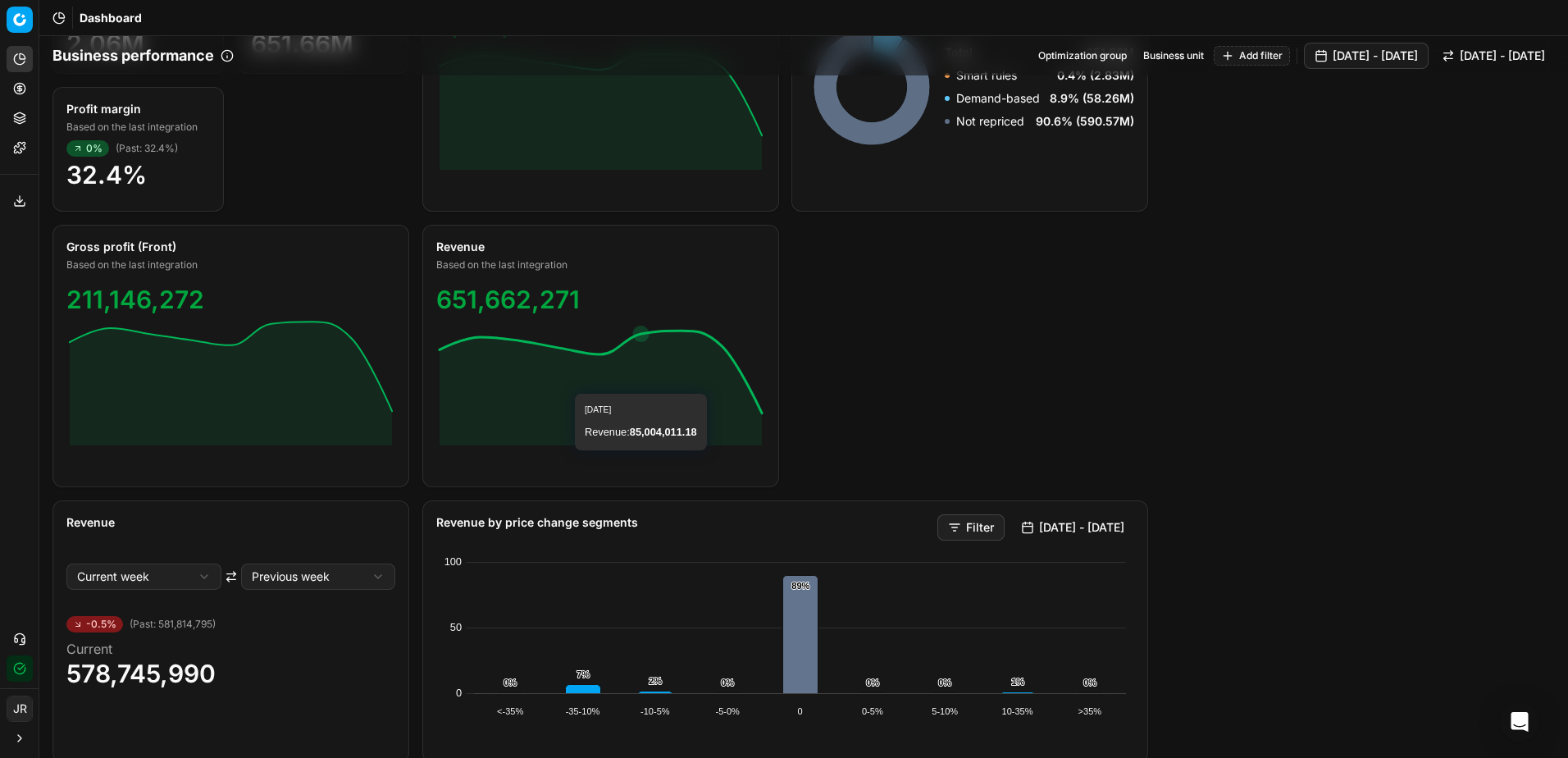
scroll to position [1559, 0]
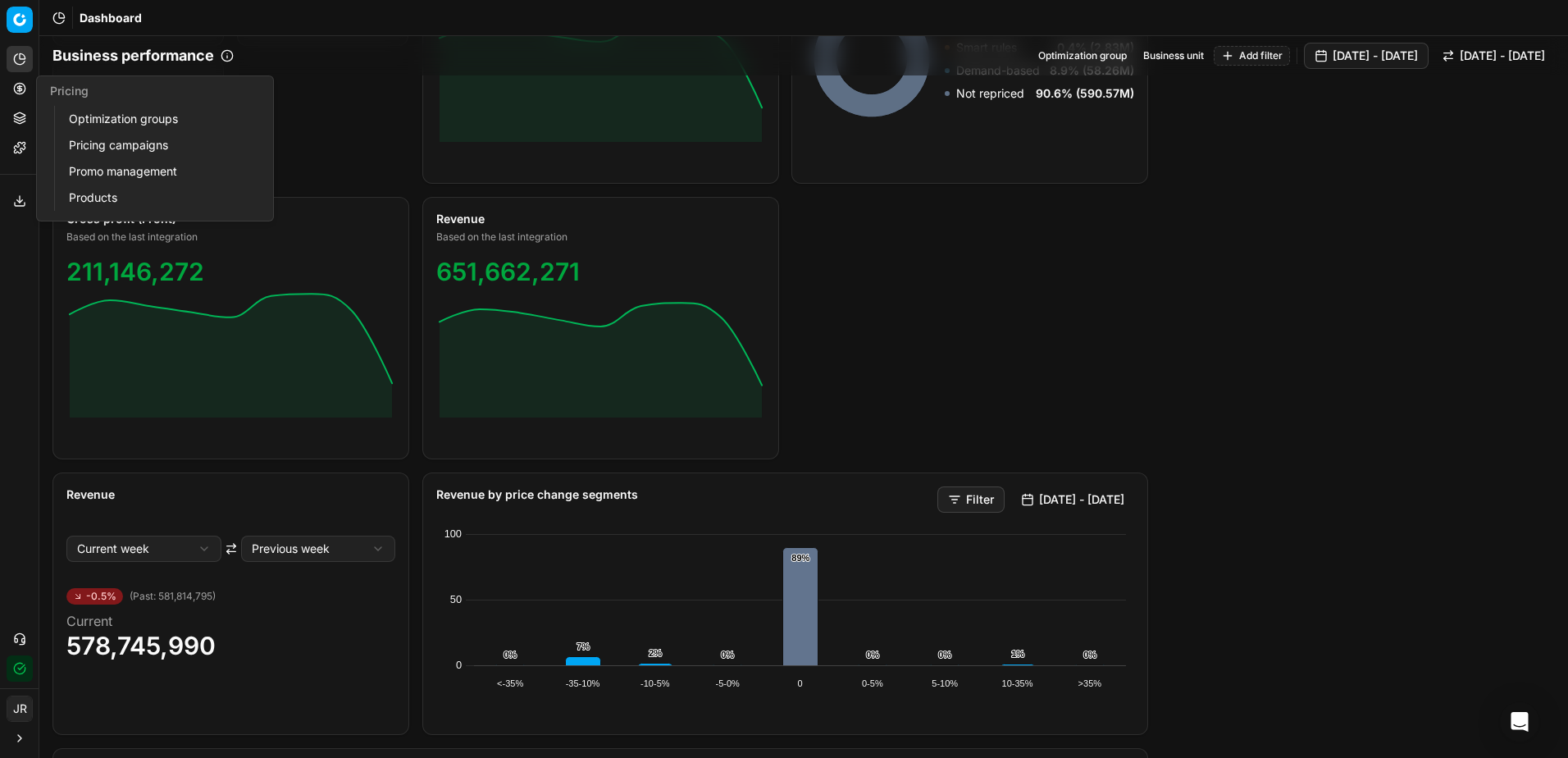
click at [22, 99] on button "Pricing" at bounding box center [19, 88] width 26 height 26
click at [126, 163] on link "Promo management" at bounding box center [158, 171] width 191 height 23
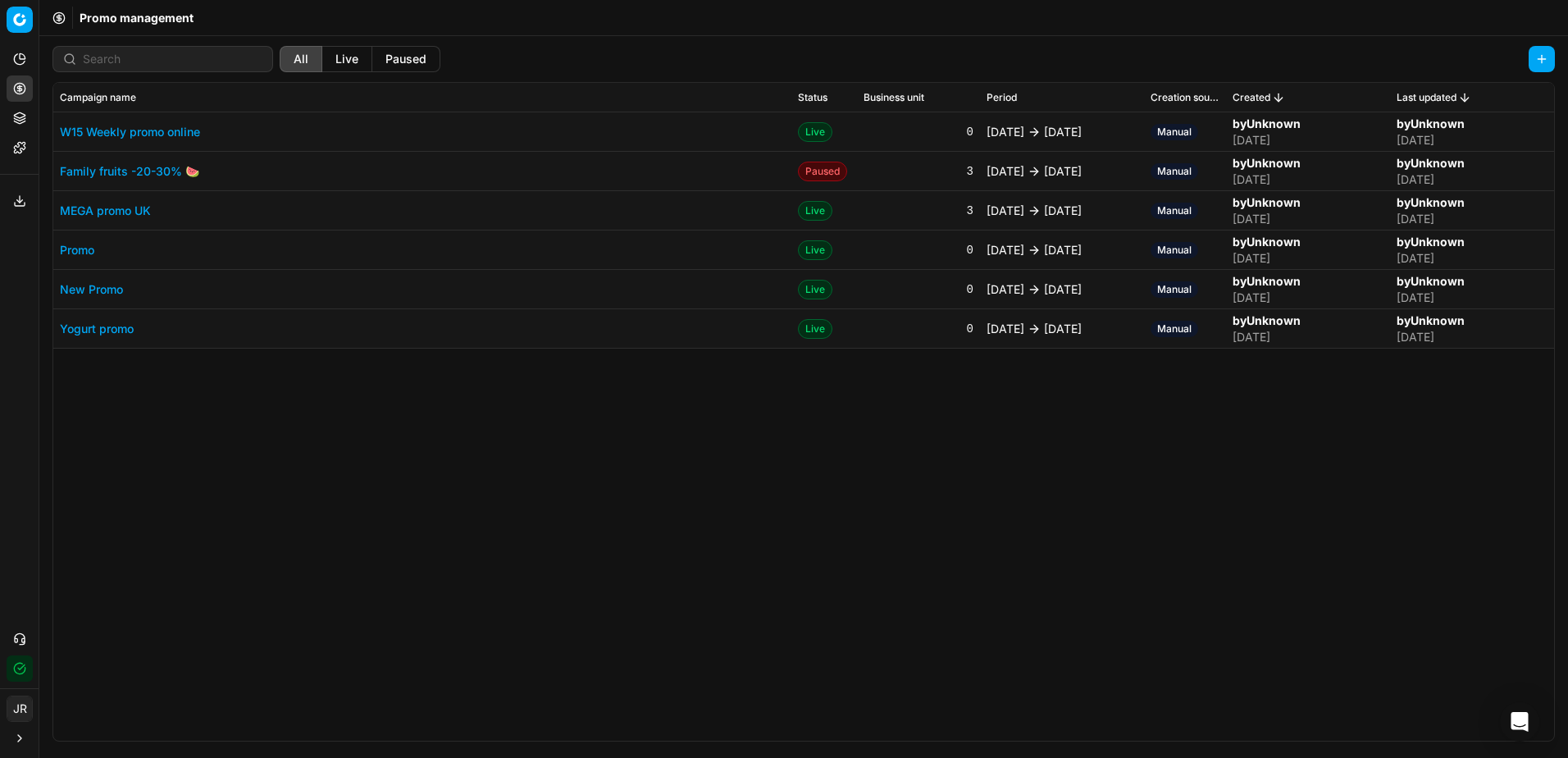
click at [77, 257] on link "Promo" at bounding box center [77, 250] width 35 height 16
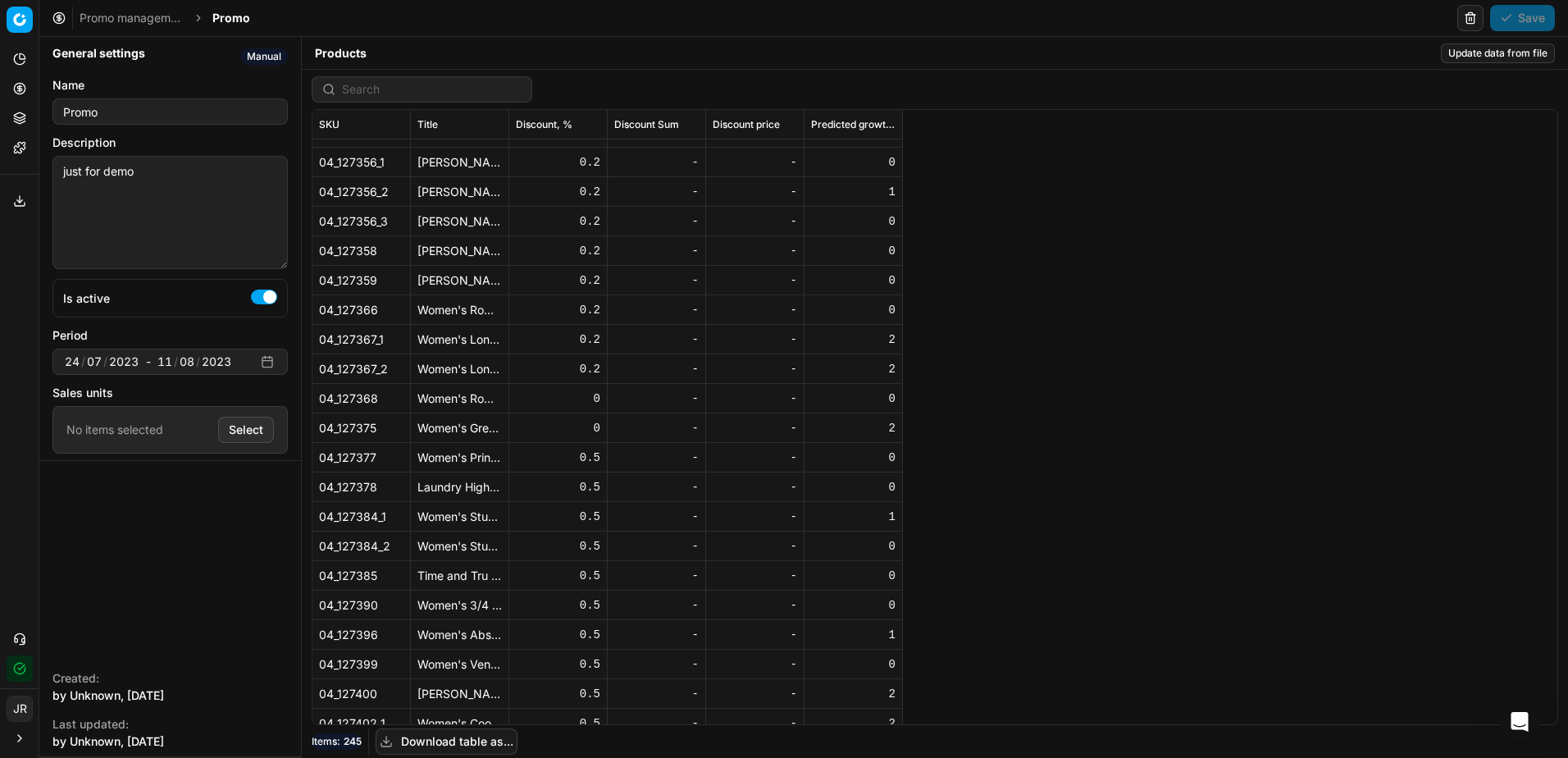
scroll to position [82, 0]
click at [17, 144] on icon at bounding box center [19, 148] width 13 height 13
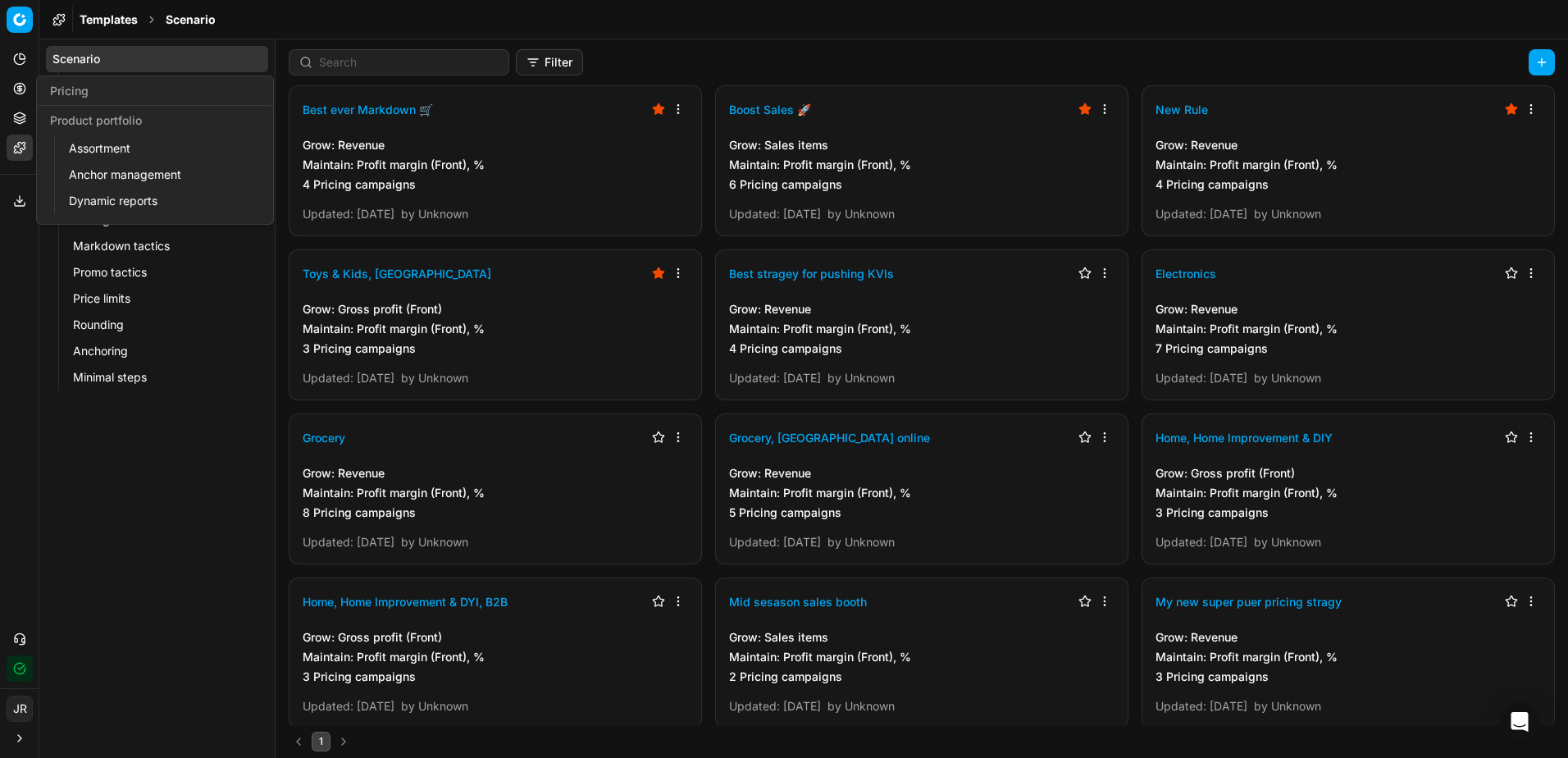
click at [26, 119] on icon at bounding box center [19, 118] width 13 height 13
click at [18, 90] on icon at bounding box center [19, 88] width 4 height 4
click at [18, 92] on icon at bounding box center [19, 88] width 13 height 13
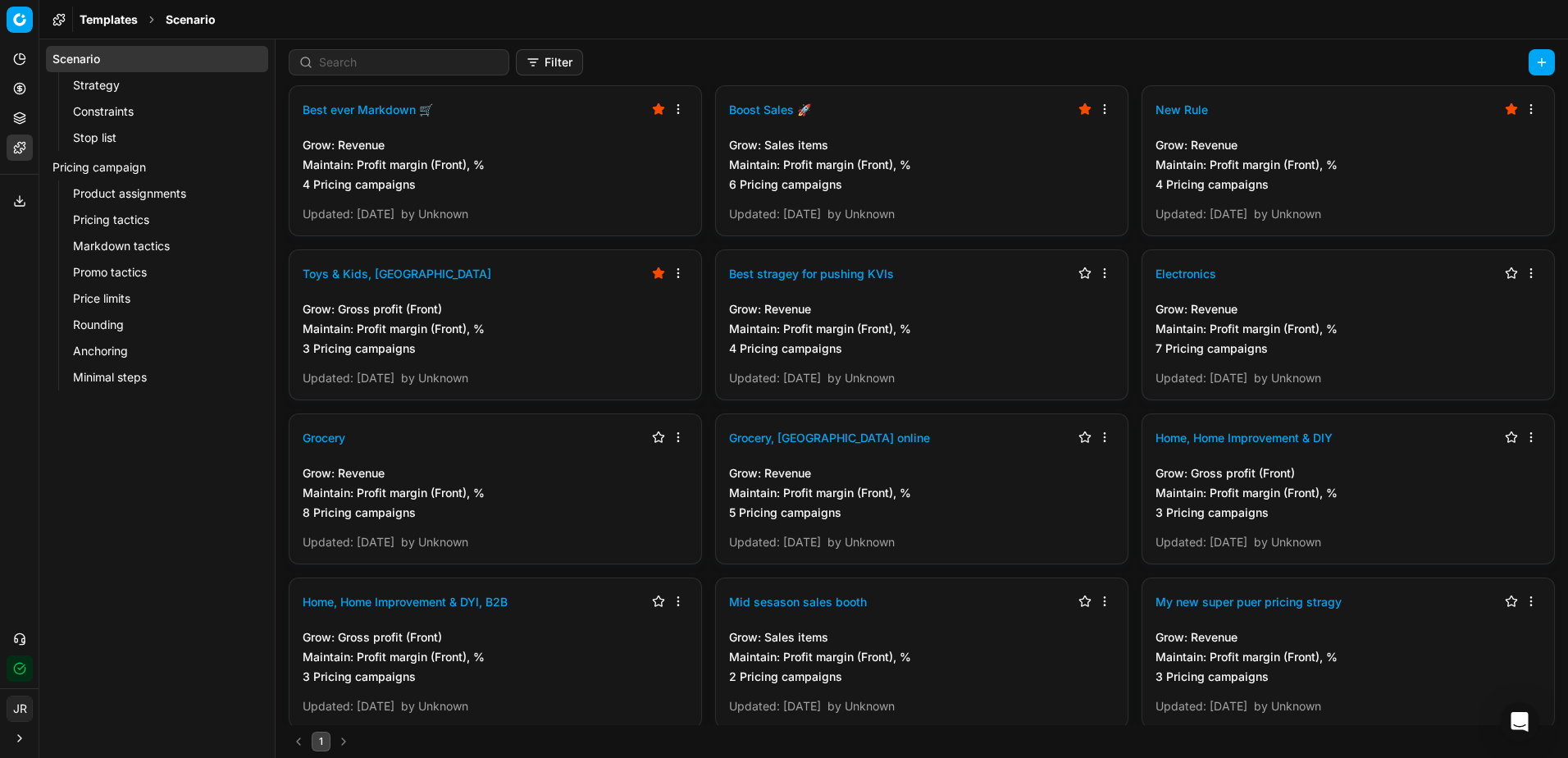
click at [26, 88] on button "Pricing" at bounding box center [19, 88] width 26 height 26
click at [12, 89] on button "Pricing" at bounding box center [19, 88] width 26 height 26
click at [27, 88] on button "Pricing" at bounding box center [19, 88] width 26 height 26
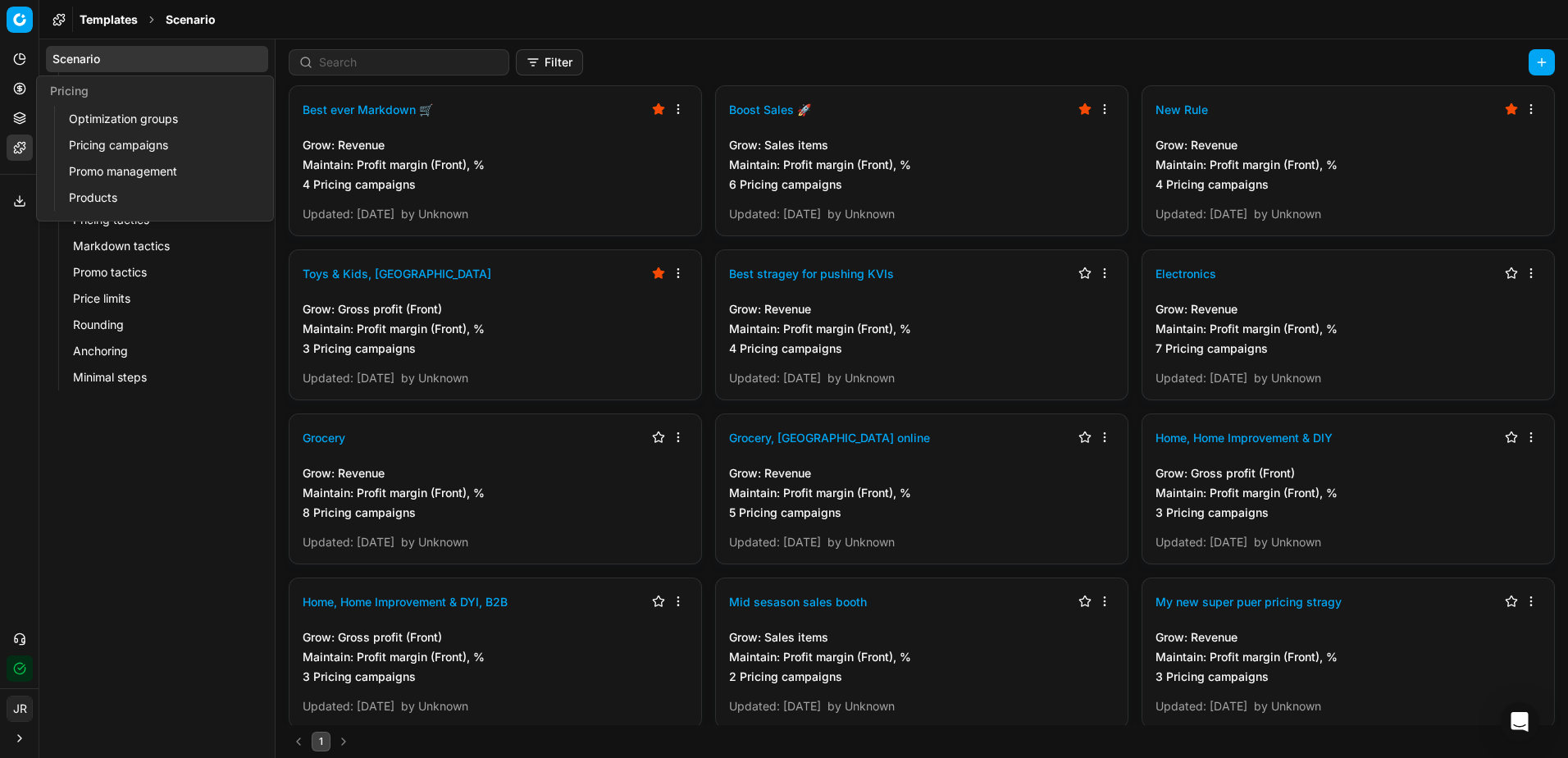
click at [17, 87] on icon at bounding box center [19, 88] width 4 height 4
click at [112, 168] on link "Promo management" at bounding box center [158, 171] width 191 height 23
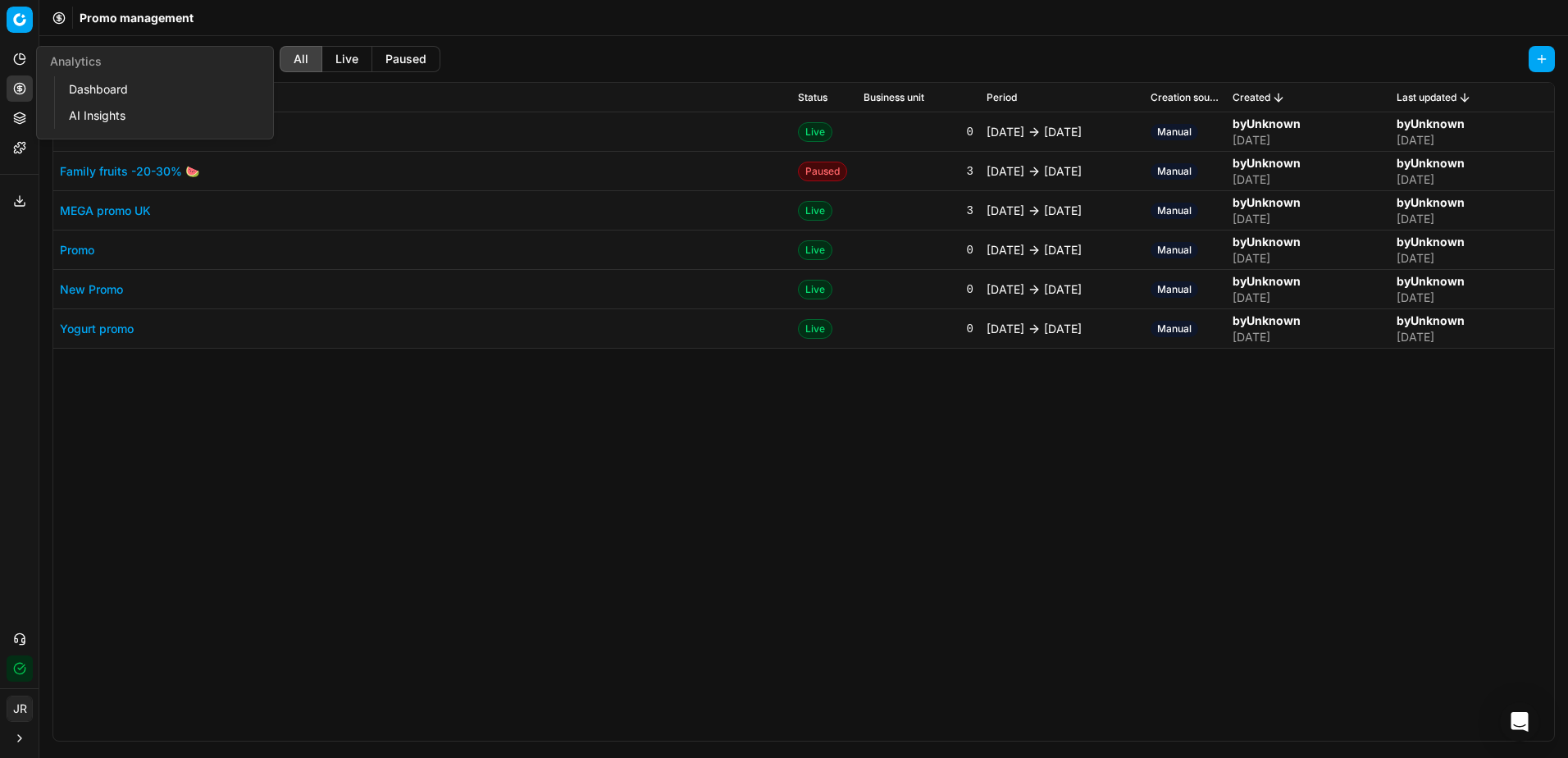
click at [22, 47] on button "Analytics" at bounding box center [19, 58] width 26 height 26
click at [88, 117] on link "AI Insights" at bounding box center [158, 115] width 191 height 23
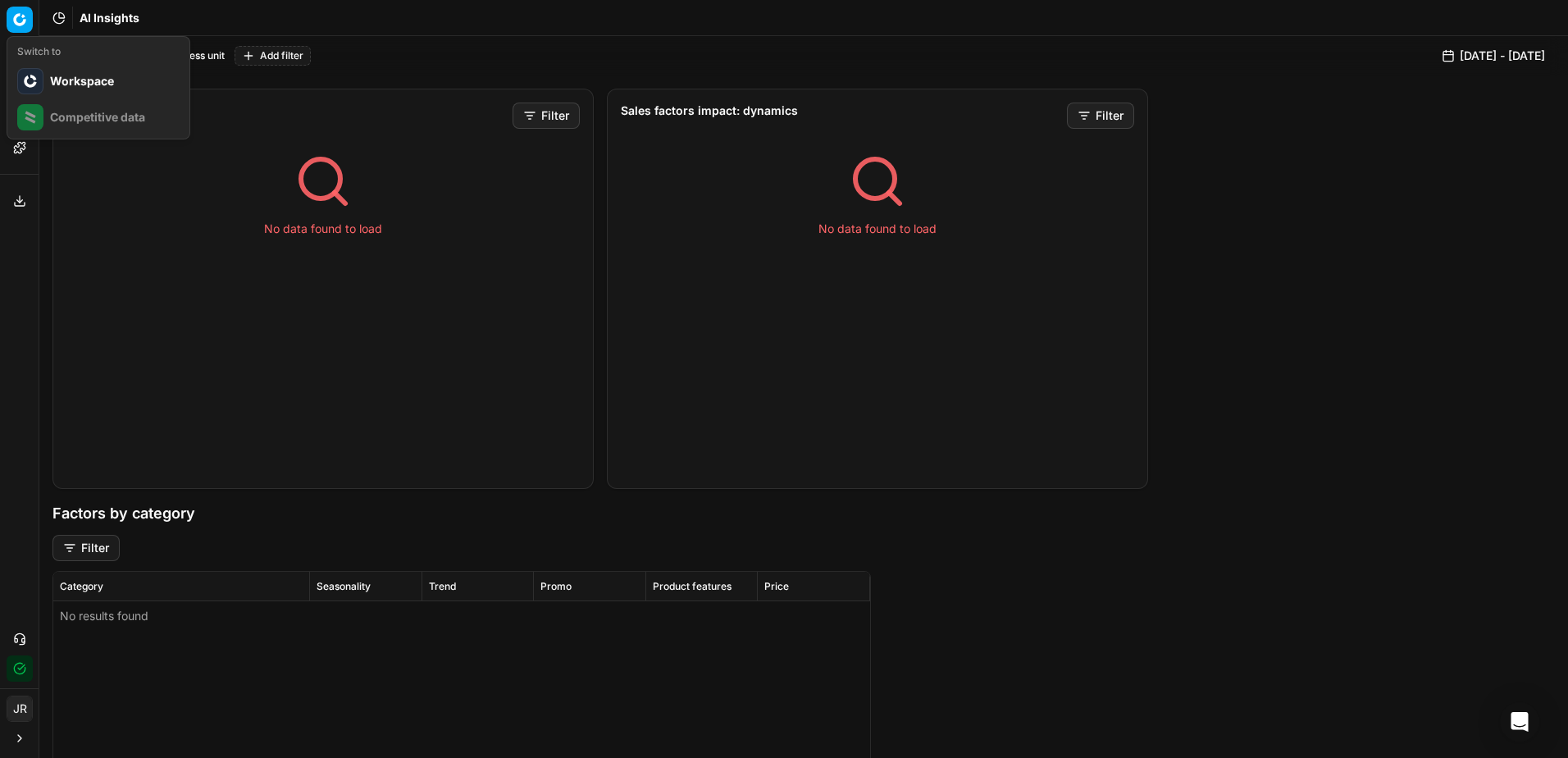
click at [13, 27] on html "Pricing platform Analytics Pricing Product portfolio Templates Export service 0…" at bounding box center [784, 379] width 1568 height 758
click at [62, 83] on div "Workspace" at bounding box center [98, 81] width 175 height 36
